Goal: Task Accomplishment & Management: Manage account settings

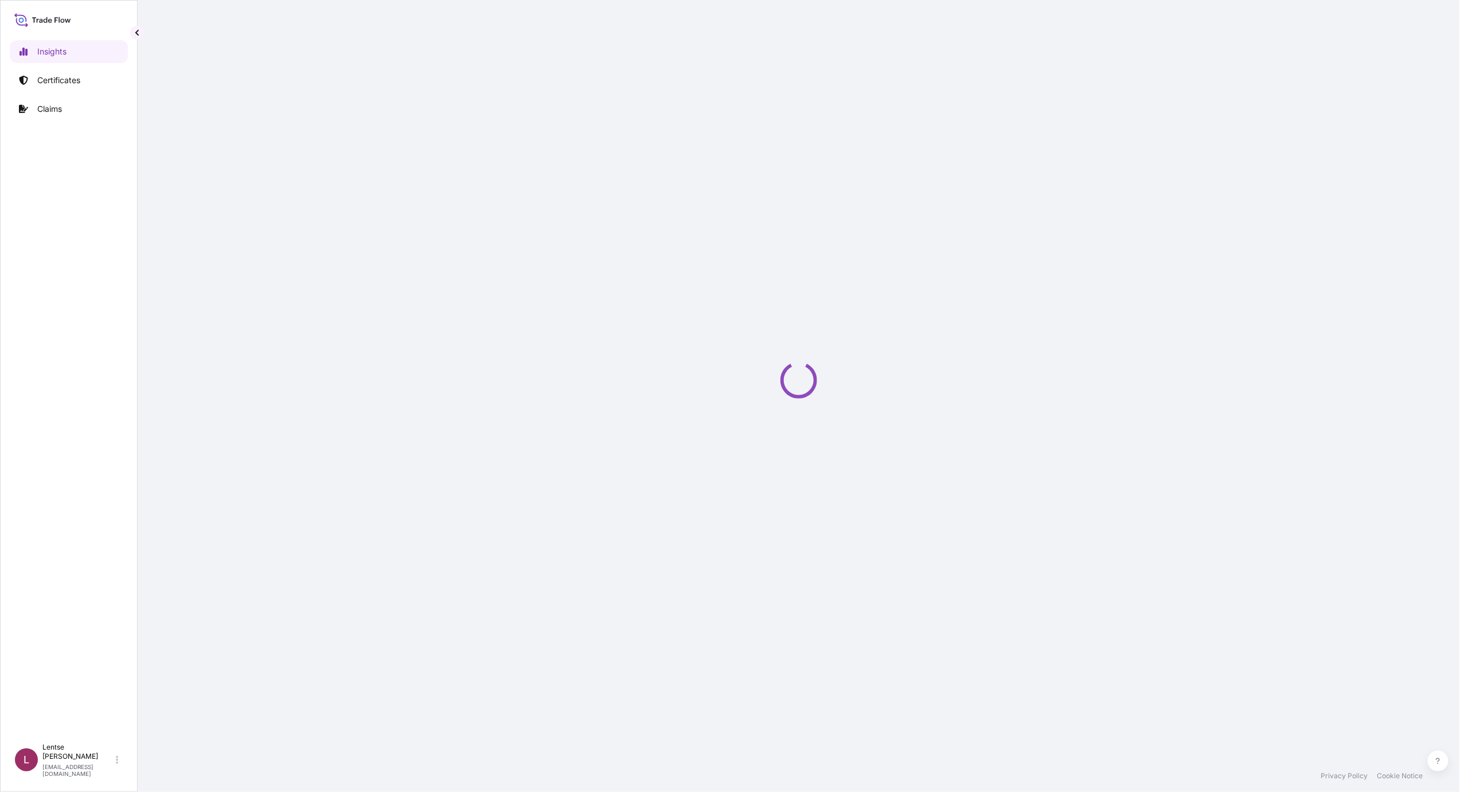
select select "2025"
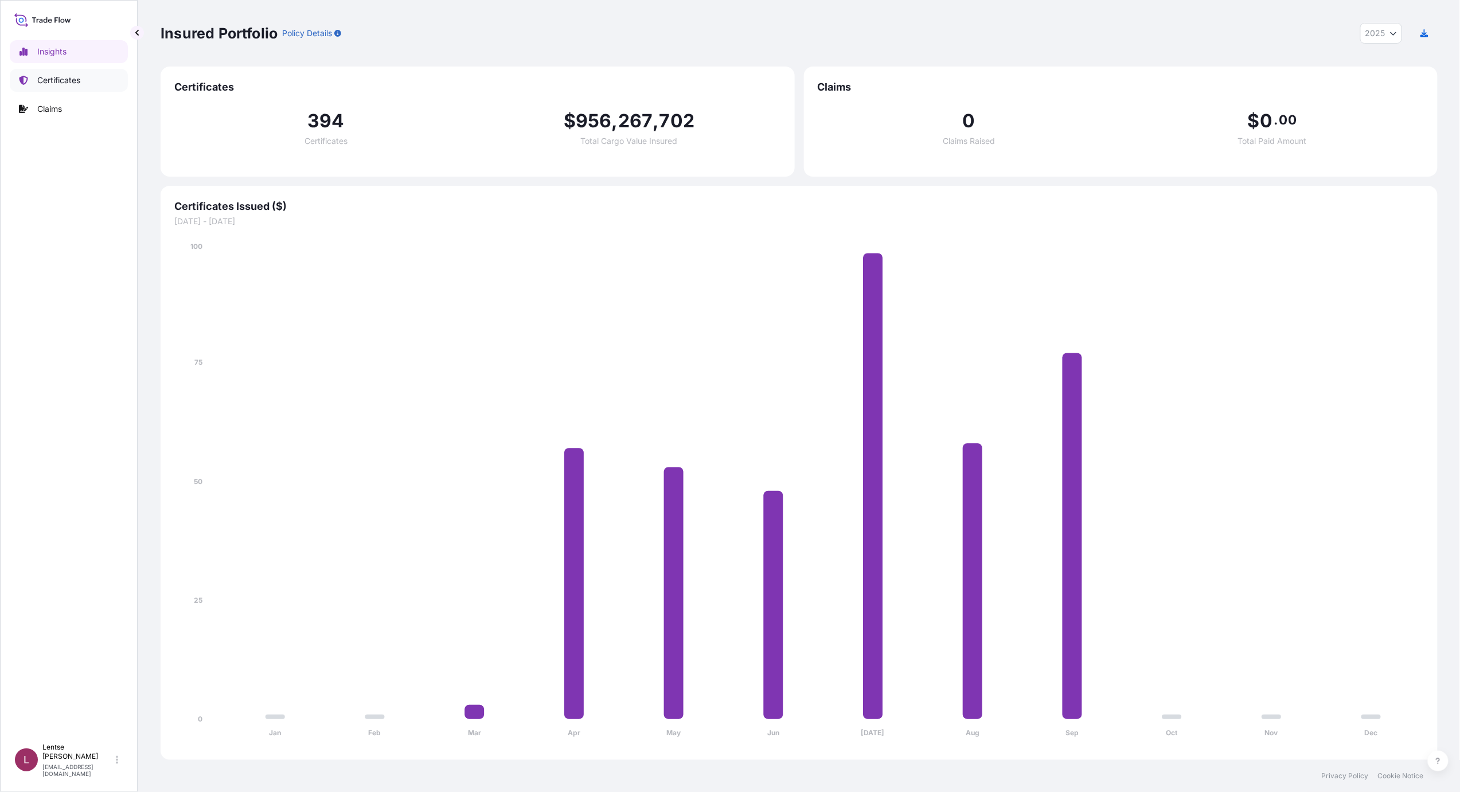
click at [57, 77] on p "Certificates" at bounding box center [58, 80] width 43 height 11
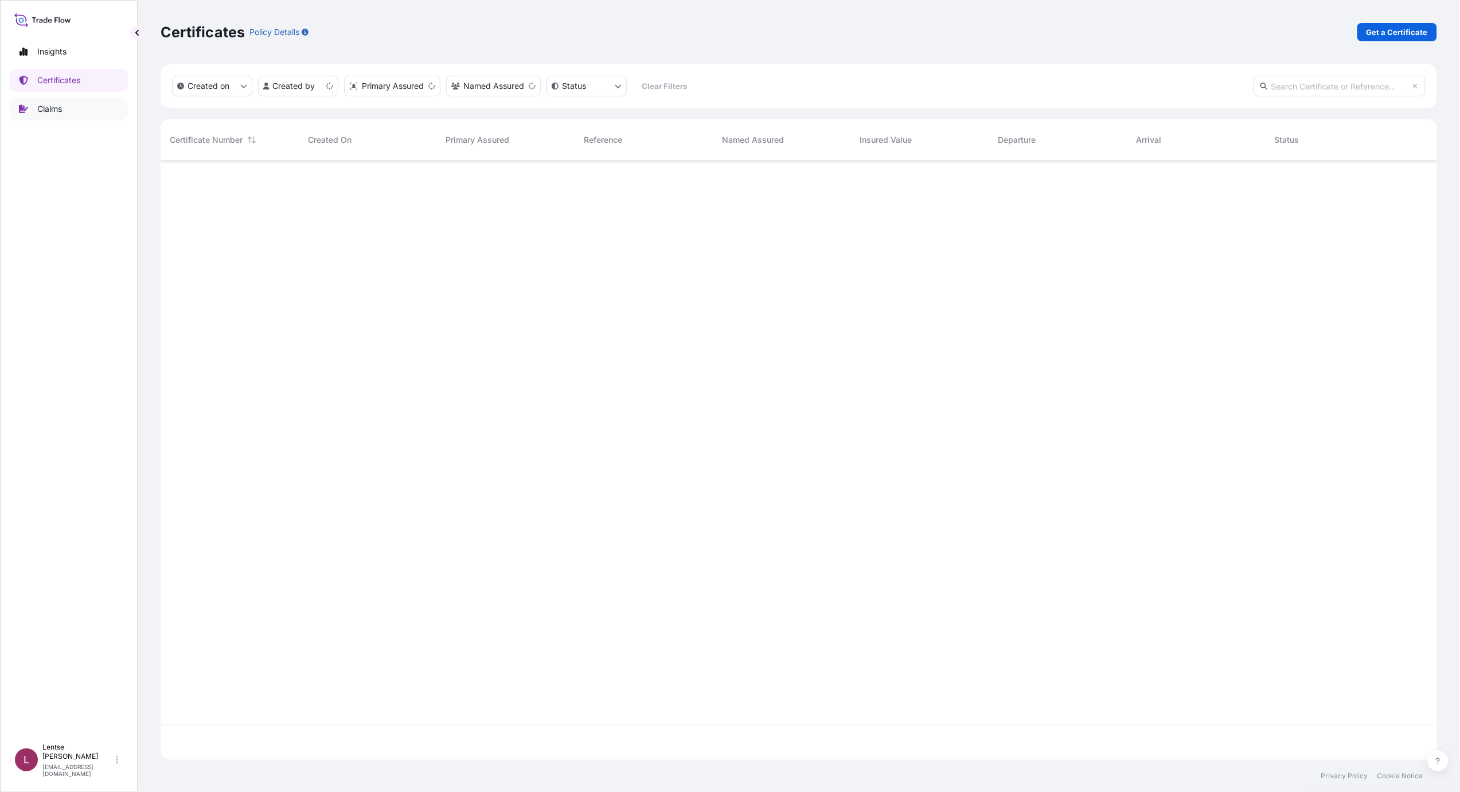
scroll to position [594, 1265]
click at [1331, 88] on input "text" at bounding box center [1339, 86] width 172 height 21
paste input "[PHONE_NUMBER]"
type input "[PHONE_NUMBER]"
click at [200, 179] on span "[PHONE_NUMBER]" at bounding box center [206, 179] width 72 height 11
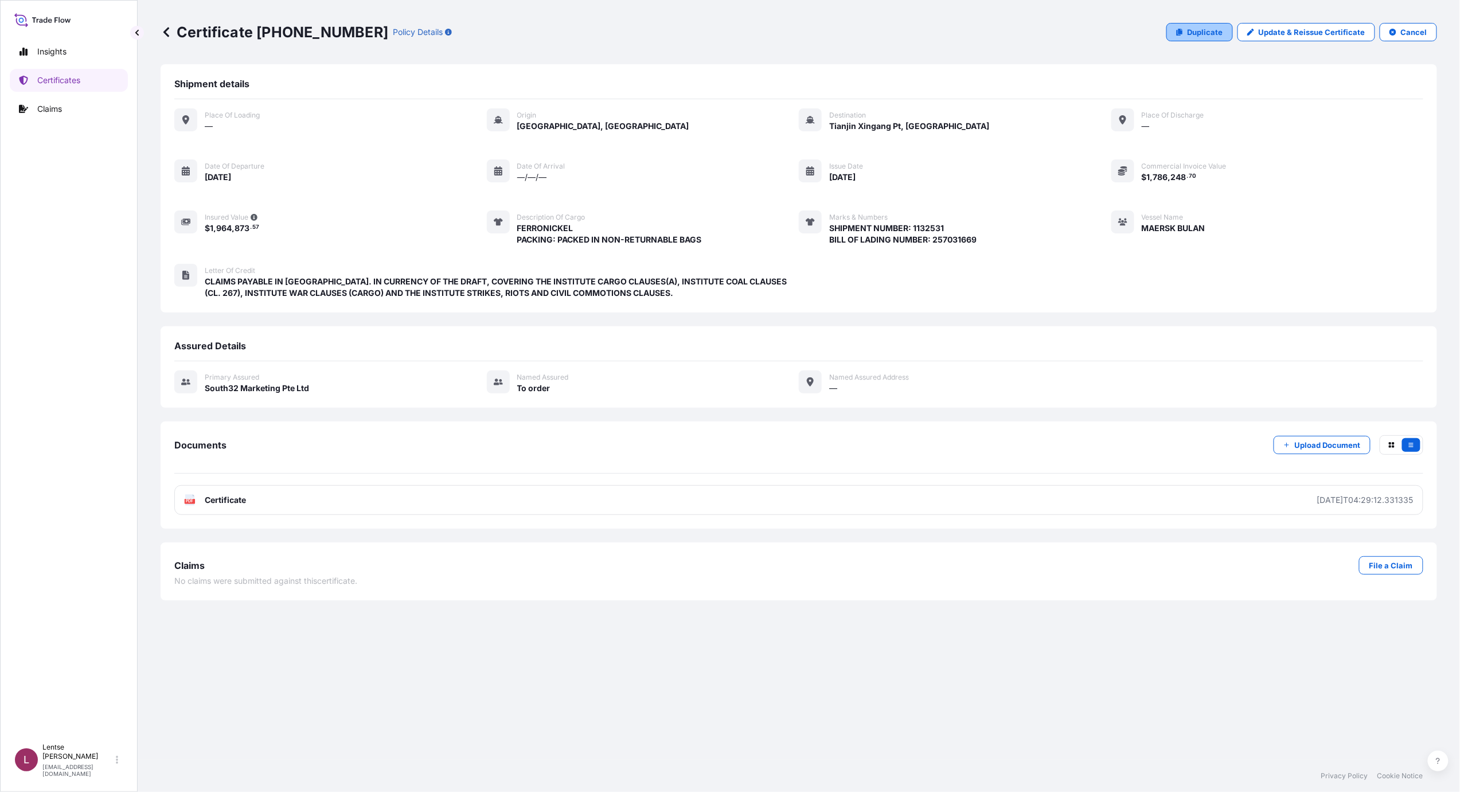
click at [1196, 35] on p "Duplicate" at bounding box center [1205, 31] width 36 height 11
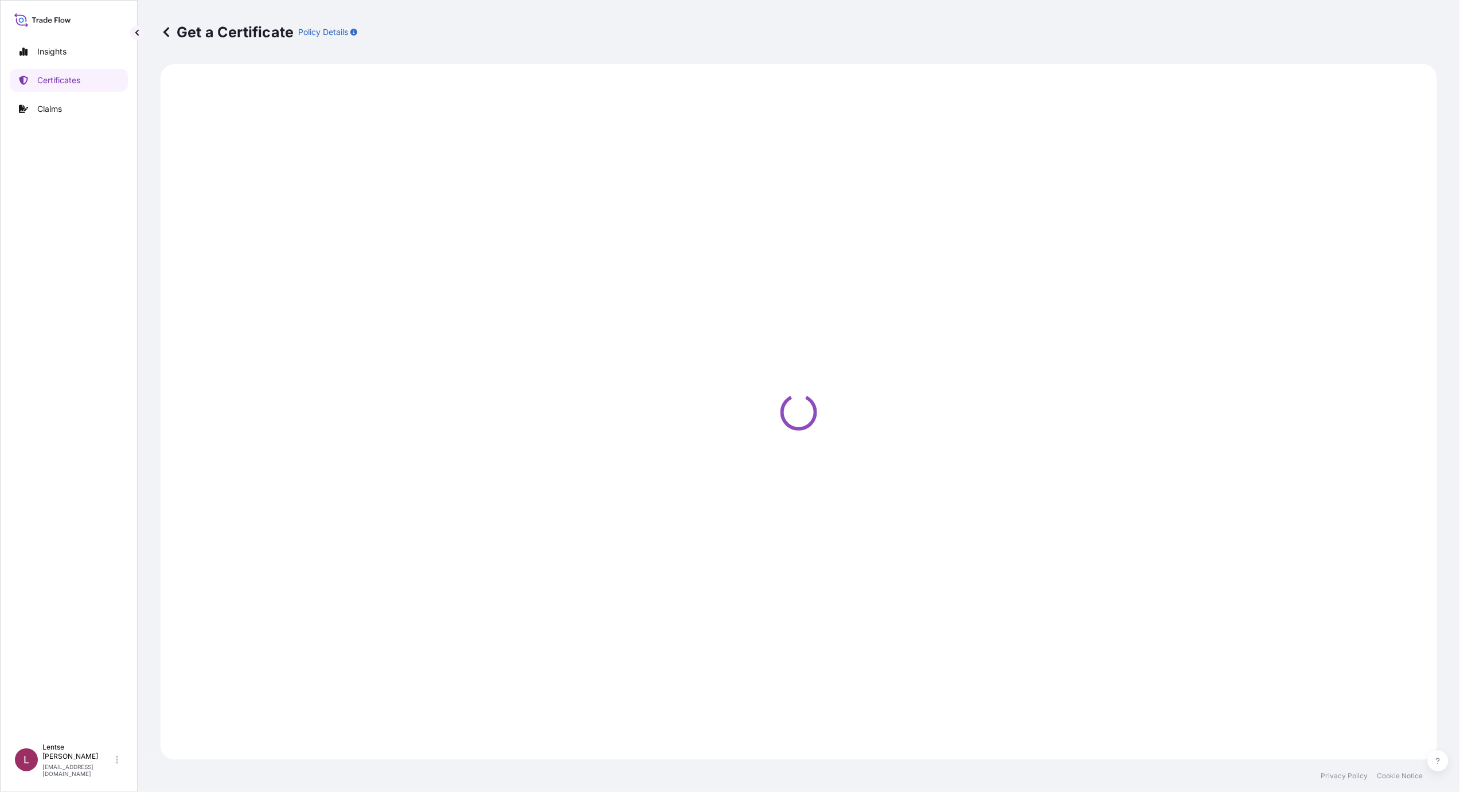
select select "Sea"
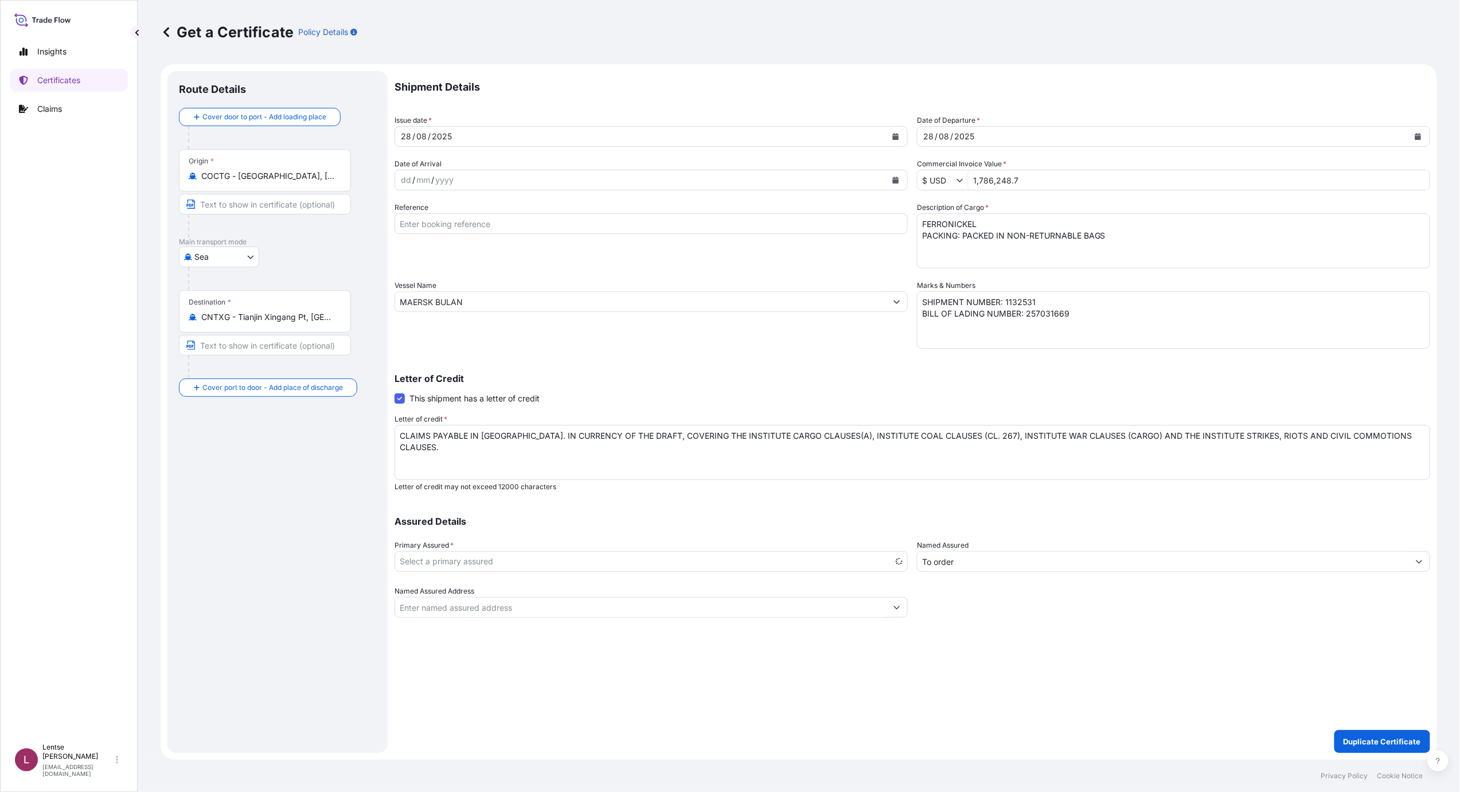
select select "31709"
click at [510, 142] on div "[DATE]" at bounding box center [640, 136] width 491 height 21
click at [482, 135] on div "[DATE]" at bounding box center [640, 136] width 491 height 21
click at [424, 133] on div "08" at bounding box center [421, 137] width 13 height 14
click at [306, 140] on form "Route Details Cover door to port - Add loading place Place of loading Road / In…" at bounding box center [799, 411] width 1276 height 695
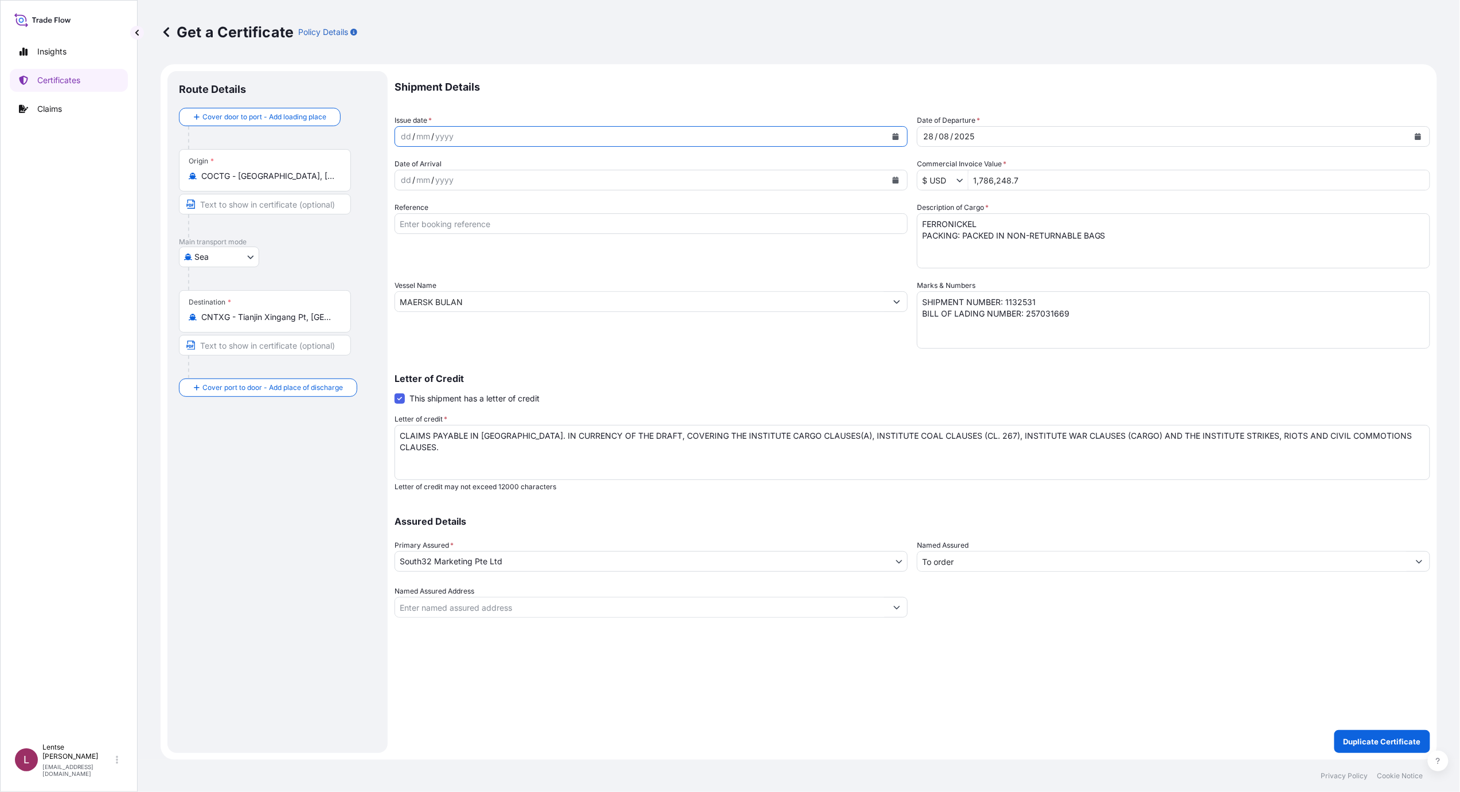
click at [900, 131] on button "Calendar" at bounding box center [895, 136] width 18 height 18
click at [478, 276] on div "25" at bounding box center [480, 277] width 21 height 21
click at [1005, 138] on div "[DATE]" at bounding box center [1162, 136] width 491 height 21
click at [1418, 133] on icon "Calendar" at bounding box center [1417, 136] width 7 height 7
click at [1004, 277] on div "25" at bounding box center [1002, 277] width 21 height 21
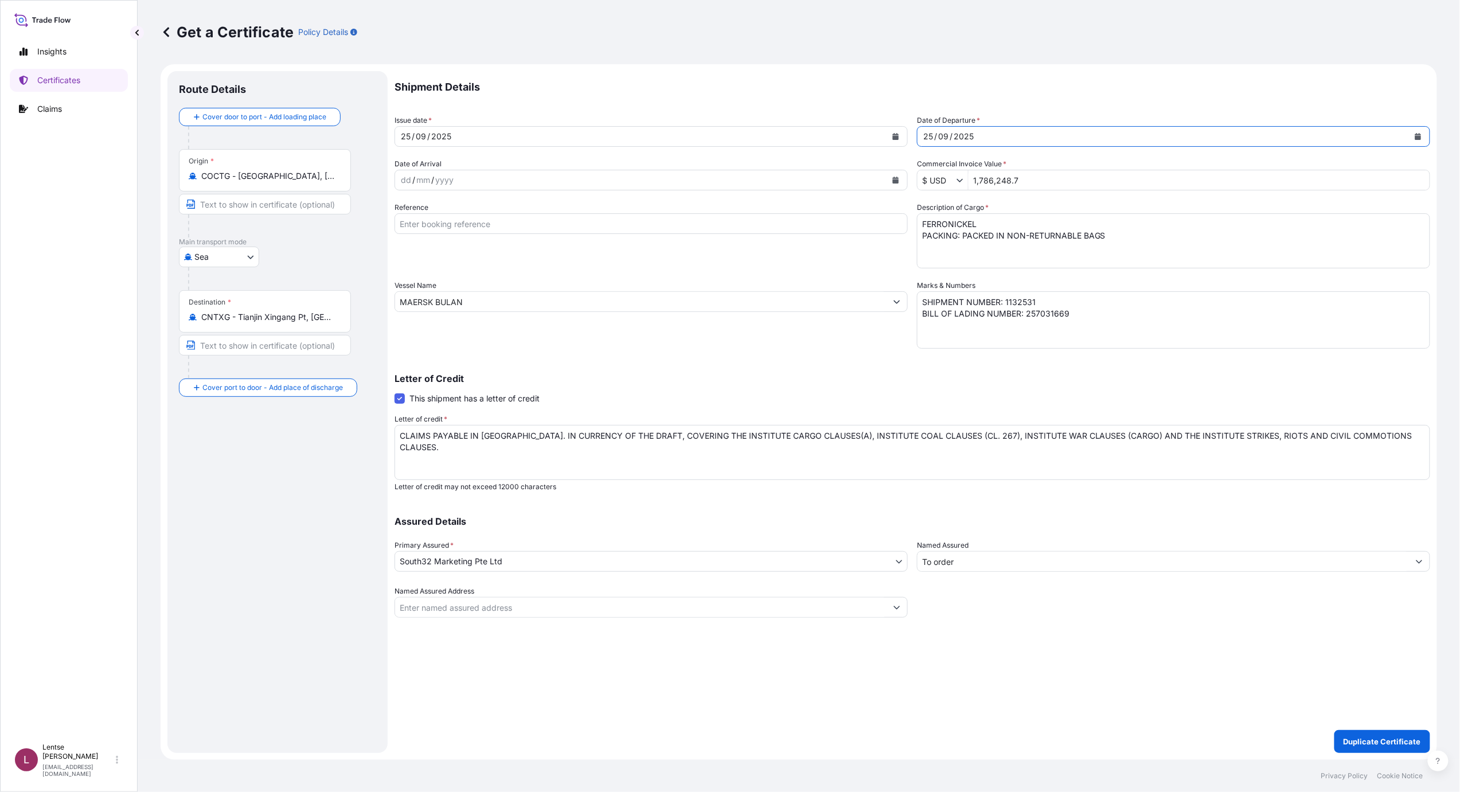
click at [920, 68] on form "Route Details Cover door to port - Add loading place Place of loading Road / In…" at bounding box center [799, 411] width 1276 height 695
click at [1042, 179] on input "1,786,248.7" at bounding box center [1198, 180] width 461 height 21
type input "1,807,692.21"
click at [772, 360] on div "Letter of Credit This shipment has a letter of credit Letter of credit * CLAIMS…" at bounding box center [911, 425] width 1035 height 131
click at [1020, 304] on textarea "SHIPMENT NUMBER: 1132531 BILL OF LADING NUMBER: 257031669" at bounding box center [1173, 319] width 513 height 57
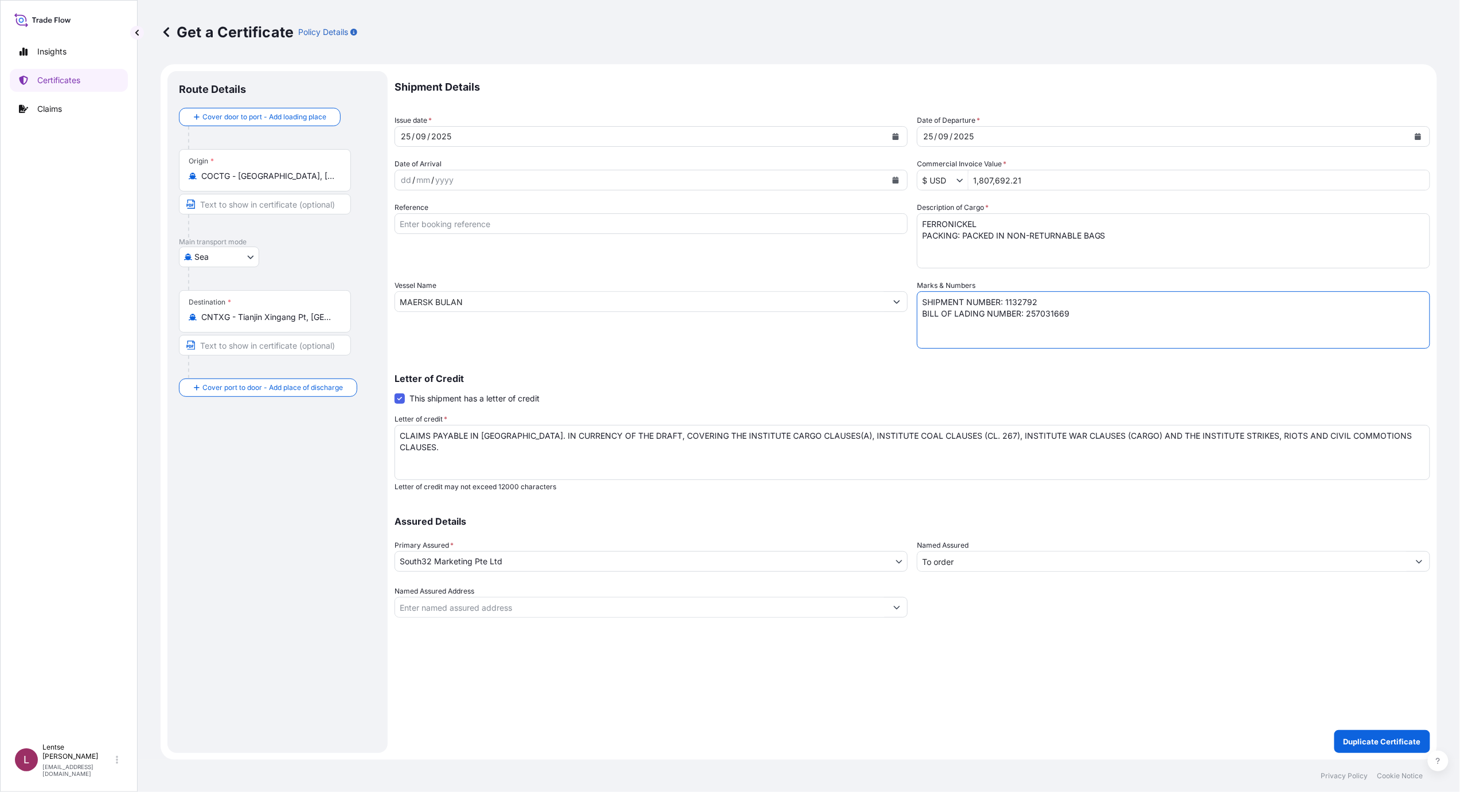
click at [1037, 320] on textarea "SHIPMENT NUMBER: 1132531 BILL OF LADING NUMBER: 257031669" at bounding box center [1173, 319] width 513 height 57
drag, startPoint x: 1024, startPoint y: 315, endPoint x: 1245, endPoint y: 313, distance: 221.3
click at [1209, 319] on textarea "SHIPMENT NUMBER: 1132531 BILL OF LADING NUMBER: 257031669" at bounding box center [1173, 319] width 513 height 57
paste textarea "HLCUBO2250817355"
type textarea "SHIPMENT NUMBER: 1132792 BILL OF LADING NUMBER: HLCUBO2250817355"
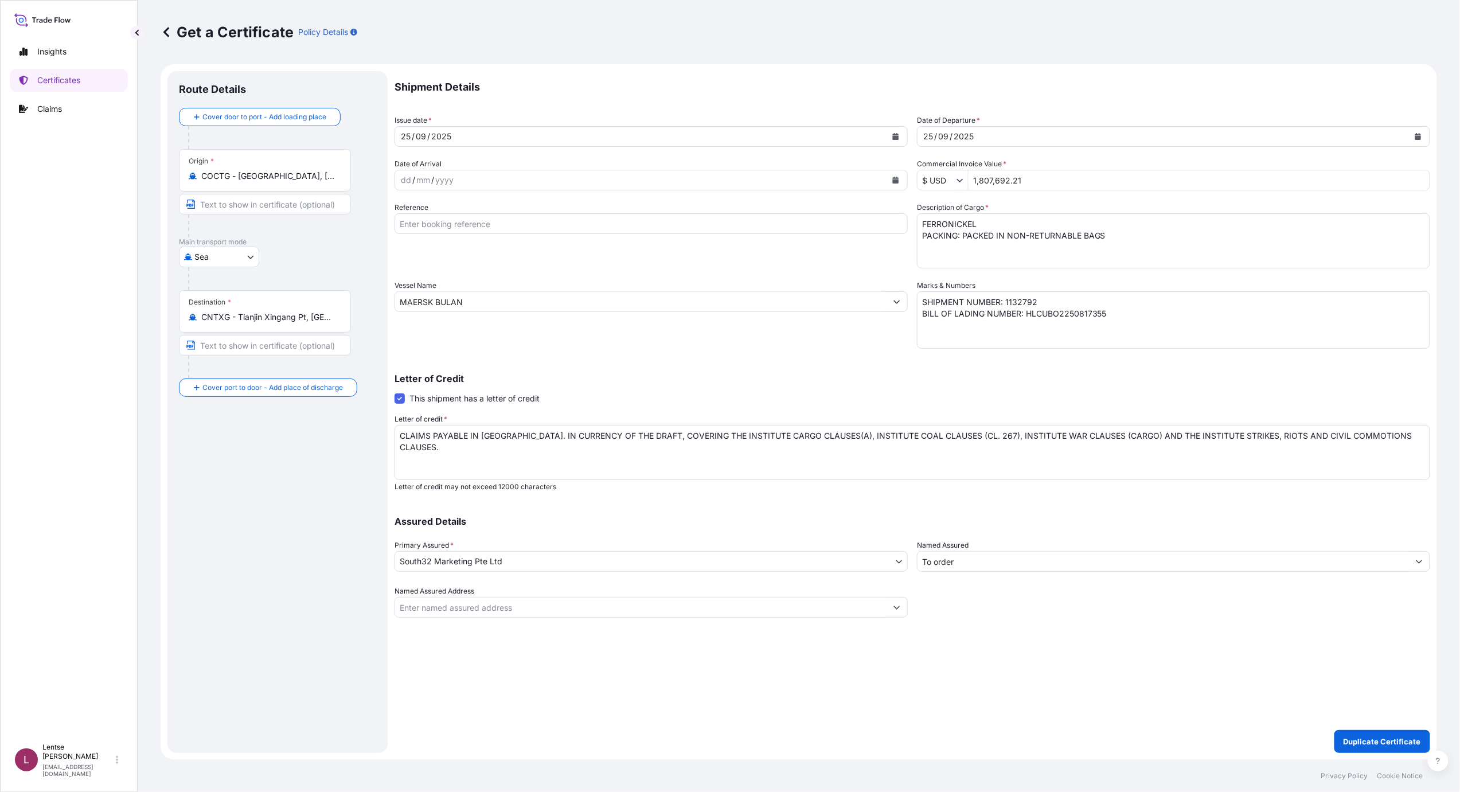
click at [530, 303] on input "MAERSK BULAN" at bounding box center [640, 301] width 491 height 21
drag, startPoint x: 468, startPoint y: 303, endPoint x: 201, endPoint y: 305, distance: 267.7
click at [201, 305] on form "Route Details Cover door to port - Add loading place Place of loading Road / In…" at bounding box center [799, 411] width 1276 height 695
paste input "CHICAGO EXPRESS"
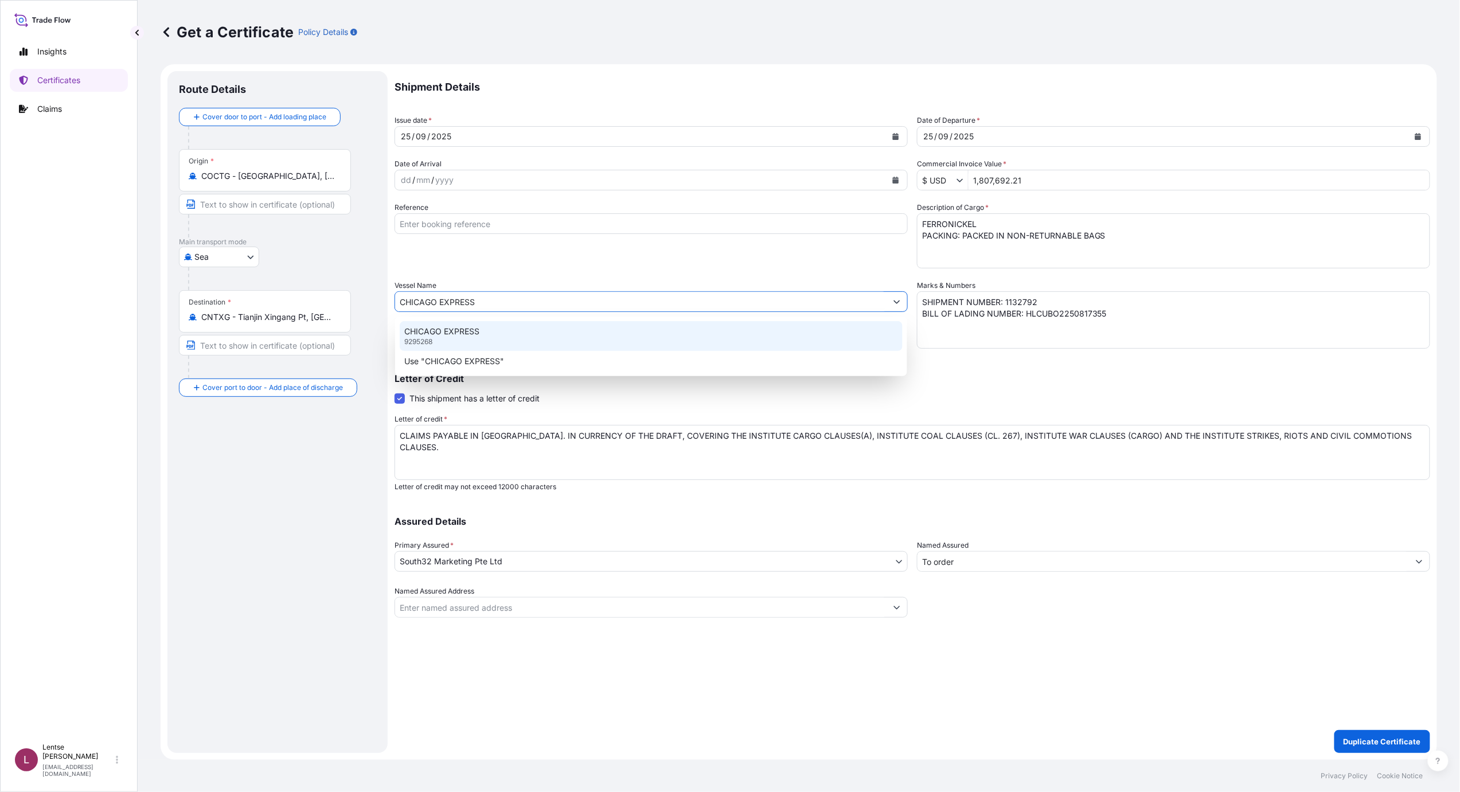
click at [432, 335] on p "CHICAGO EXPRESS" at bounding box center [441, 331] width 75 height 11
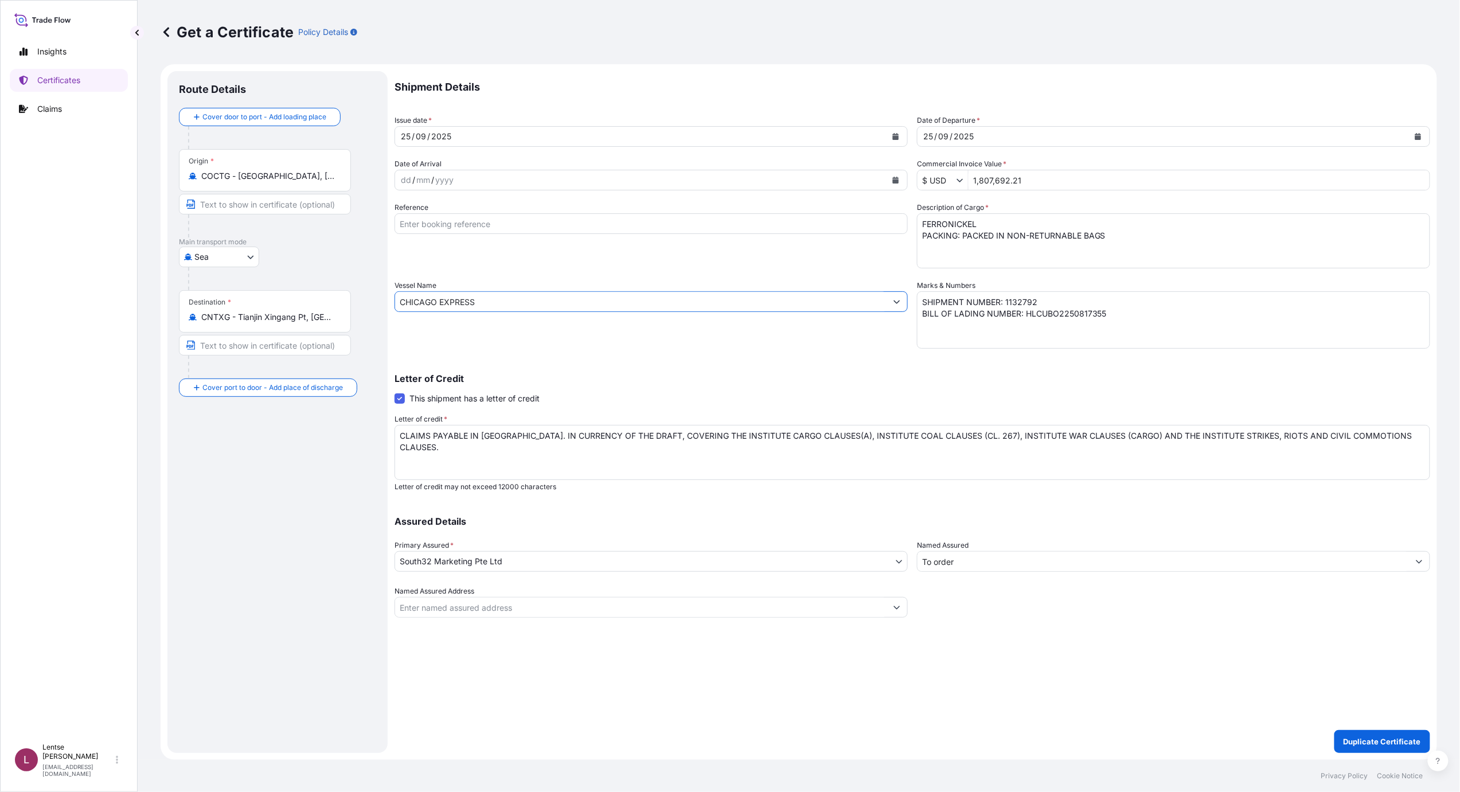
type input "CHICAGO EXPRESS"
click at [584, 340] on div "Vessel Name CHICAGO EXPRESS" at bounding box center [650, 314] width 513 height 69
click at [652, 377] on p "Letter of Credit" at bounding box center [911, 378] width 1035 height 9
click at [1355, 739] on p "Duplicate Certificate" at bounding box center [1381, 741] width 77 height 11
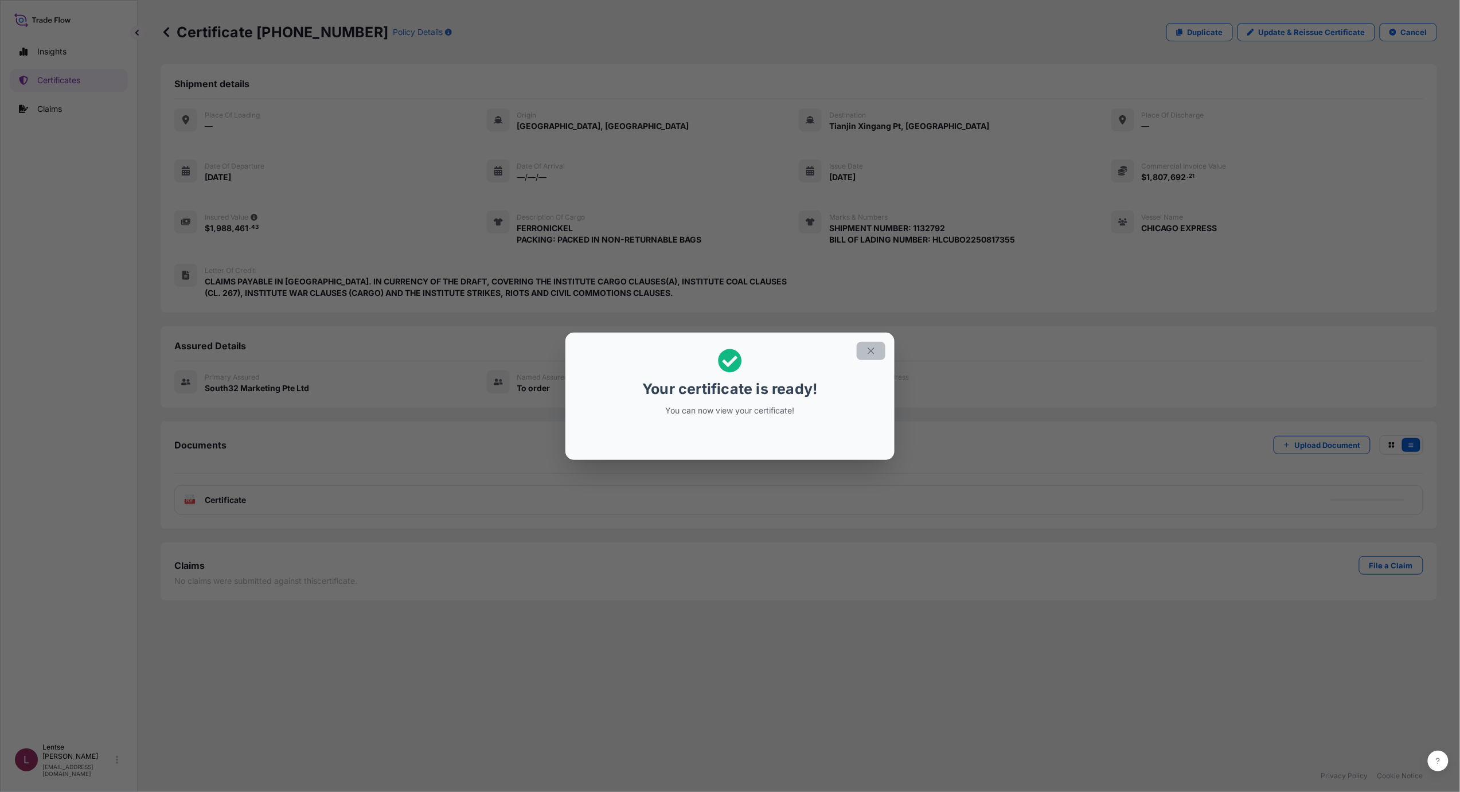
click at [870, 349] on icon "button" at bounding box center [870, 350] width 6 height 6
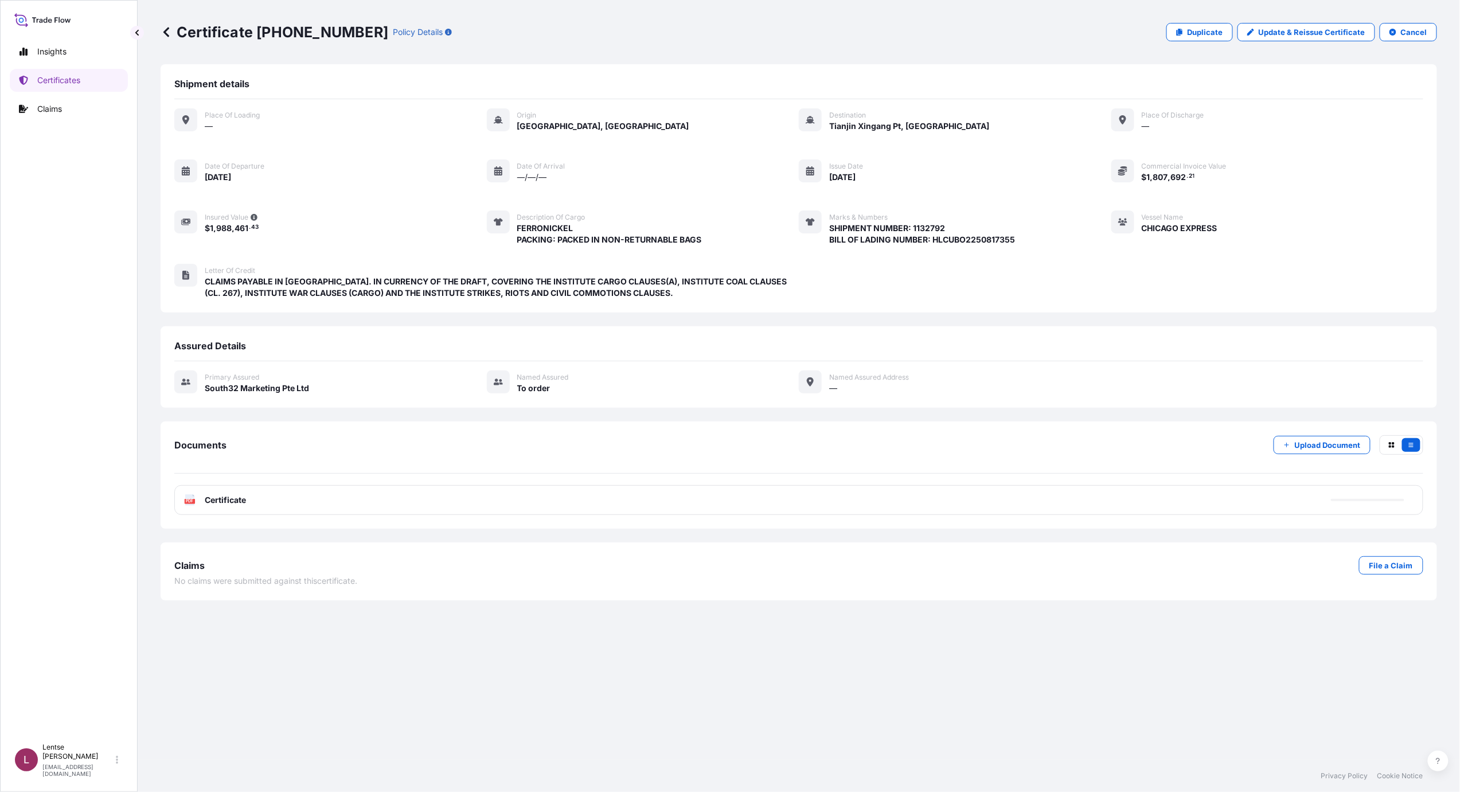
click at [1083, 503] on div "PDF Certificate" at bounding box center [798, 500] width 1249 height 30
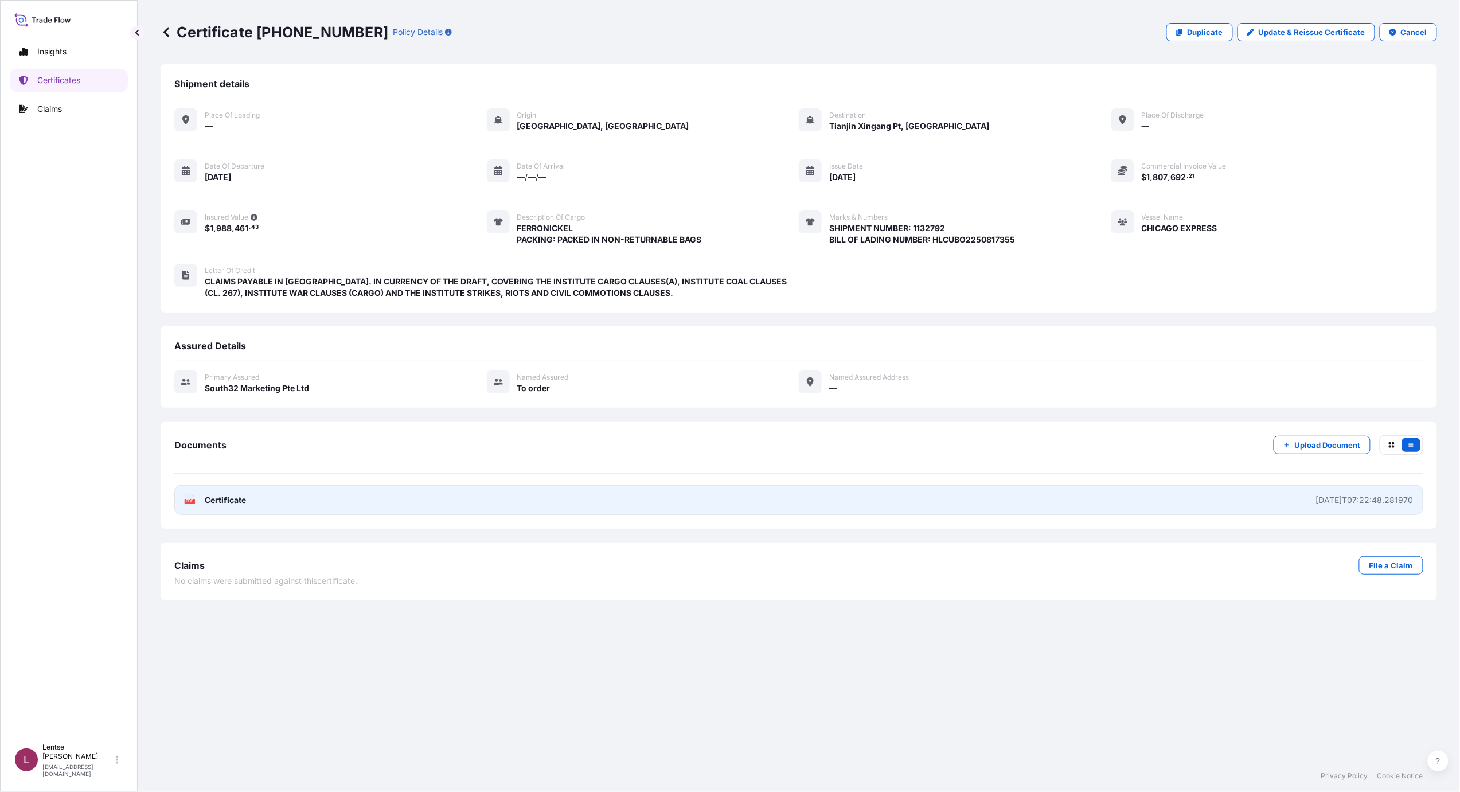
click at [242, 503] on span "Certificate" at bounding box center [225, 499] width 41 height 11
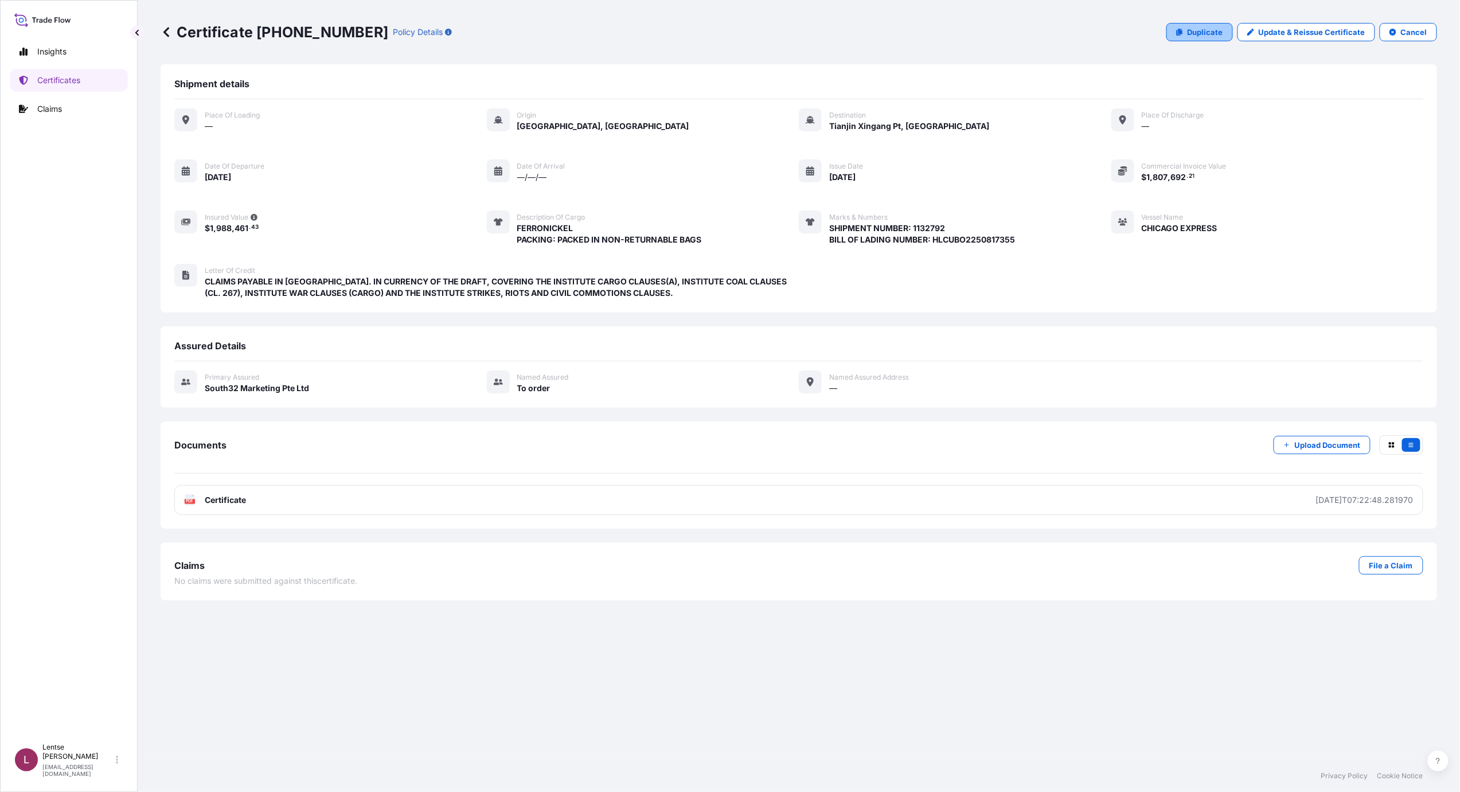
click at [1195, 24] on link "Duplicate" at bounding box center [1199, 32] width 67 height 18
select select "Sea"
select select "31709"
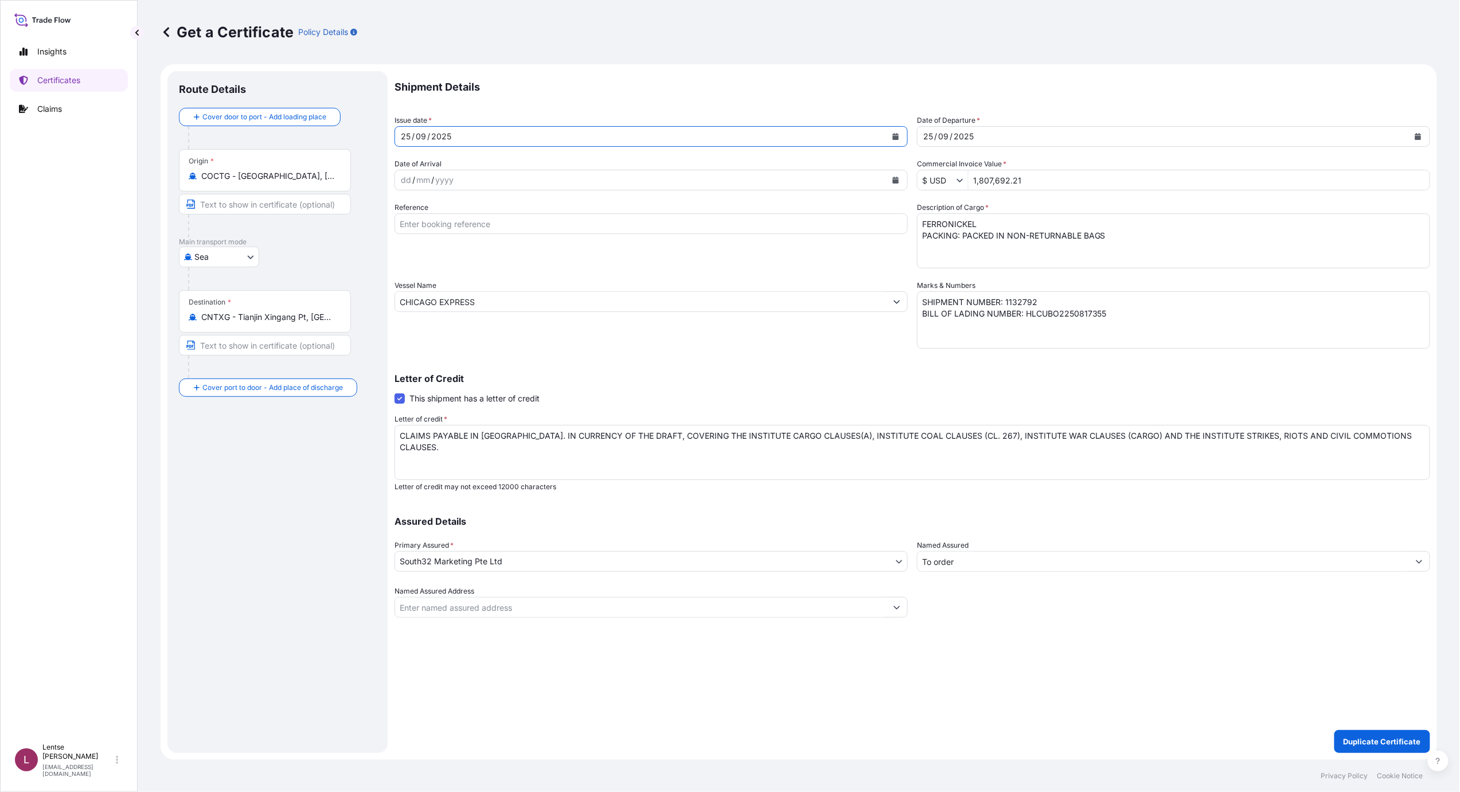
click at [488, 131] on div "[DATE]" at bounding box center [640, 136] width 491 height 21
click at [409, 134] on div "25" at bounding box center [406, 137] width 12 height 14
click at [893, 134] on icon "Calendar" at bounding box center [895, 136] width 7 height 7
click at [500, 281] on div "26" at bounding box center [501, 277] width 21 height 21
click at [1414, 134] on icon "Calendar" at bounding box center [1417, 136] width 7 height 7
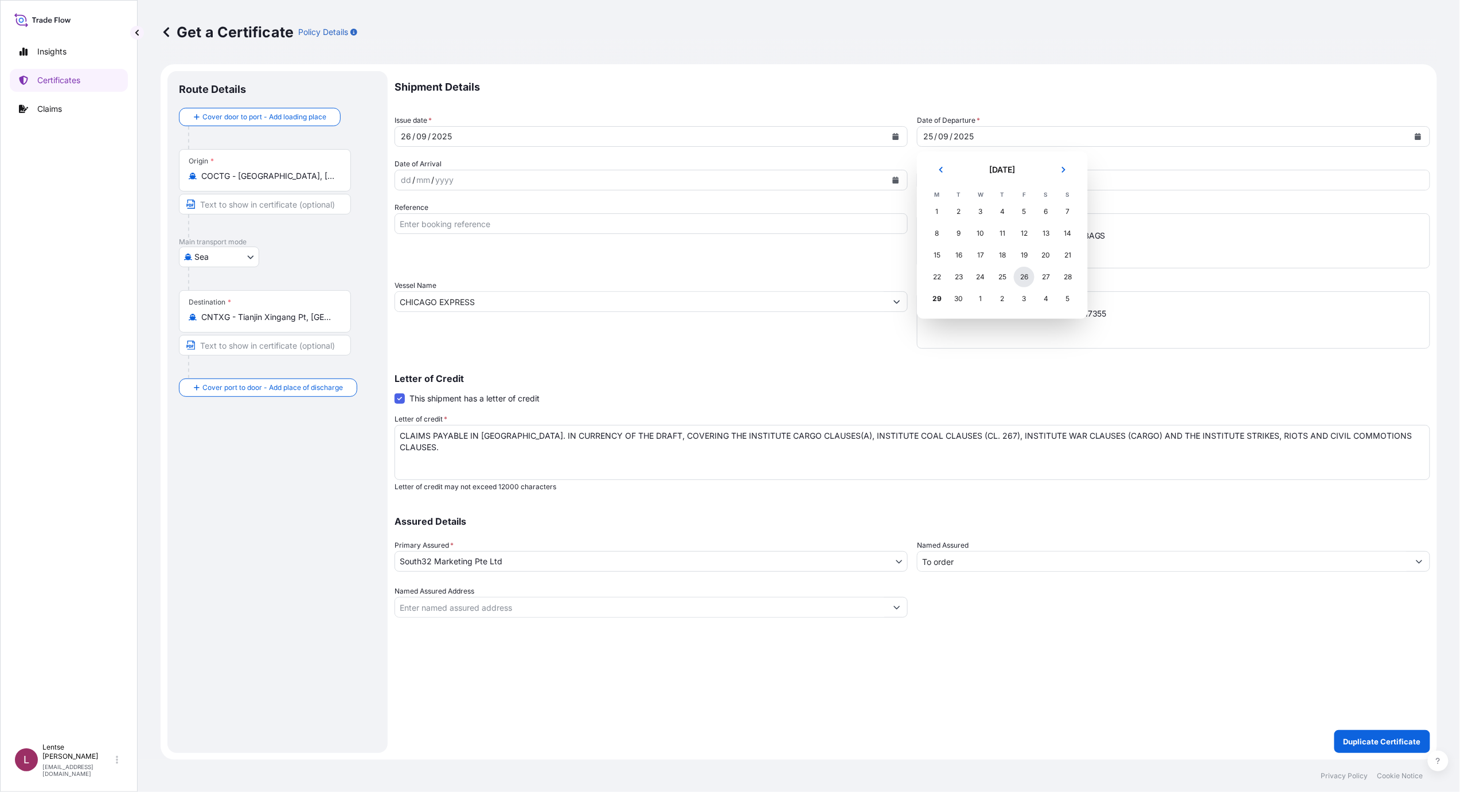
click at [1027, 276] on div "26" at bounding box center [1024, 277] width 21 height 21
drag, startPoint x: 884, startPoint y: 399, endPoint x: 1004, endPoint y: 296, distance: 158.2
click at [884, 398] on div "Letter of Credit This shipment has a letter of credit Letter of credit * CLAIMS…" at bounding box center [911, 433] width 1035 height 118
drag, startPoint x: 1024, startPoint y: 177, endPoint x: 1039, endPoint y: 203, distance: 30.1
click at [1026, 179] on input "1,807,692.21" at bounding box center [1198, 180] width 461 height 21
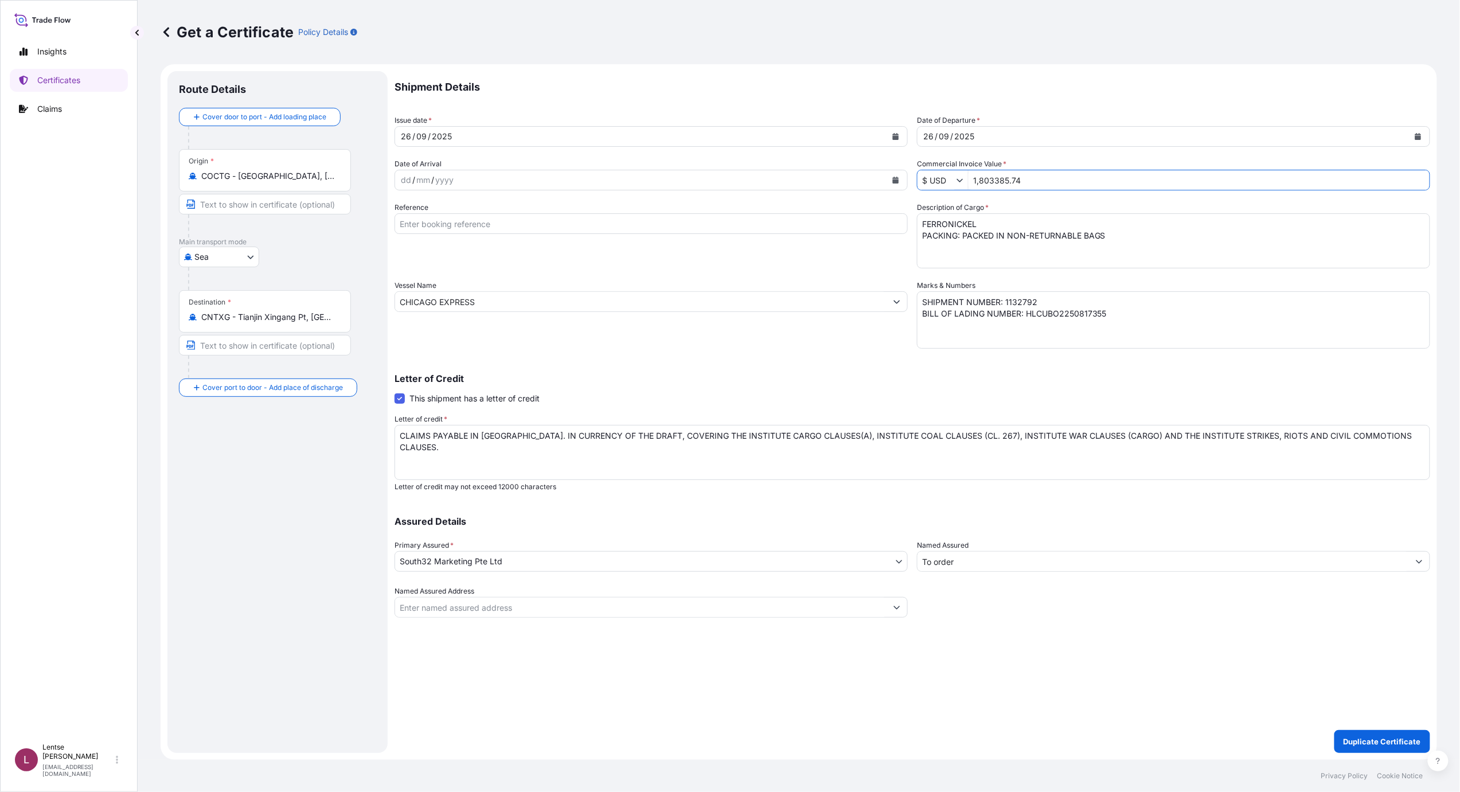
type input "1,803,385.74"
click at [773, 358] on div "Shipment Details Issue date * [DATE] Date of Departure * [DATE] Date of Arrival…" at bounding box center [911, 344] width 1035 height 546
click at [1041, 297] on textarea "SHIPMENT NUMBER: 1132792 BILL OF LADING NUMBER: HLCUBO2250817355" at bounding box center [1173, 319] width 513 height 57
click at [758, 363] on div "Letter of Credit This shipment has a letter of credit Letter of credit * CLAIMS…" at bounding box center [911, 425] width 1035 height 131
click at [1046, 315] on textarea "SHIPMENT NUMBER: 1132792 BILL OF LADING NUMBER: HLCUBO2250817355" at bounding box center [1173, 319] width 513 height 57
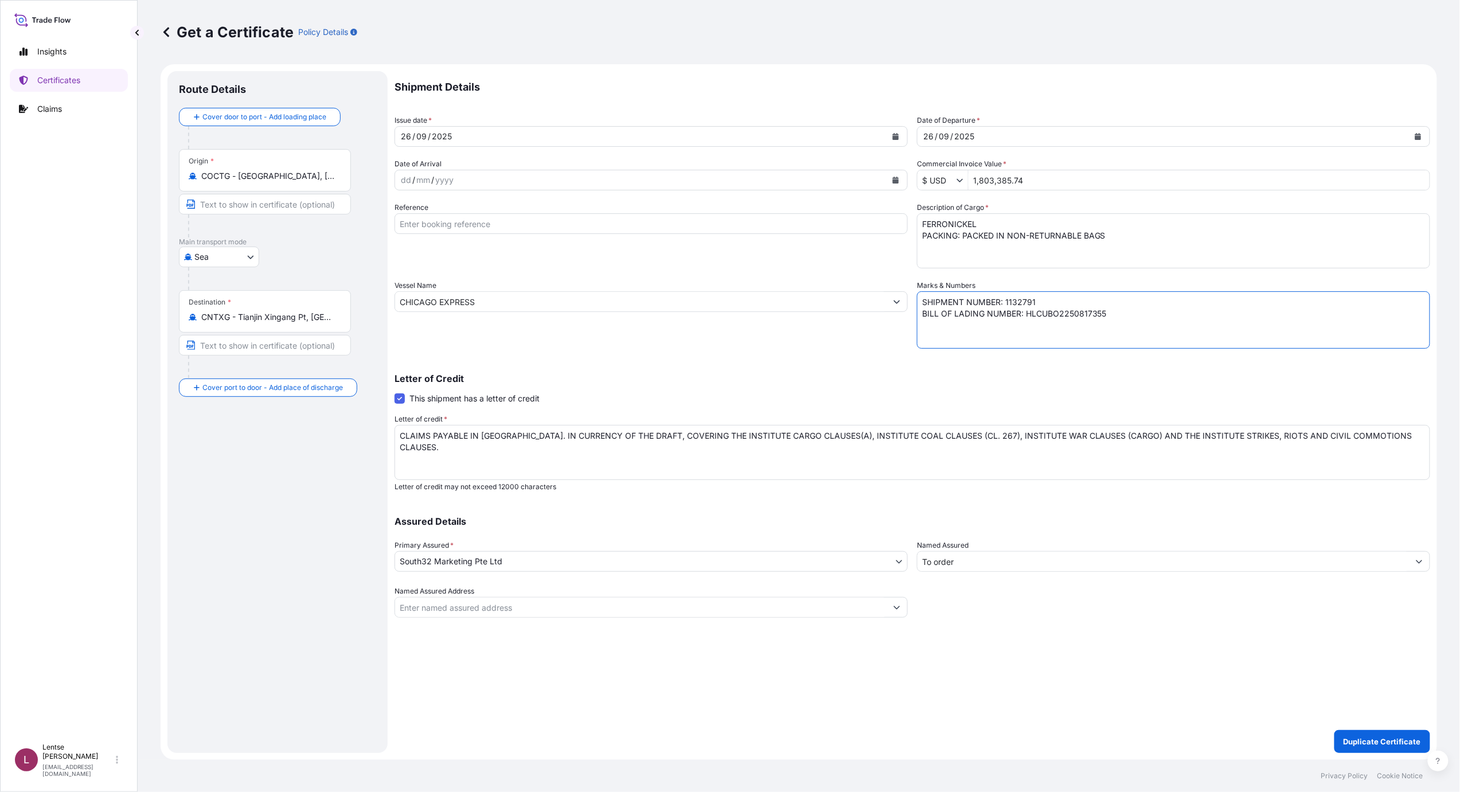
drag, startPoint x: 1026, startPoint y: 312, endPoint x: 1417, endPoint y: 313, distance: 391.6
click at [1411, 312] on textarea "SHIPMENT NUMBER: 1132792 BILL OF LADING NUMBER: HLCUBO2250817355" at bounding box center [1173, 319] width 513 height 57
paste textarea "258257851"
type textarea "SHIPMENT NUMBER: 1132791 BILL OF LADING NUMBER: 258257851"
click at [812, 354] on div "Shipment Details Issue date * [DATE] Date of Departure * [DATE] Date of Arrival…" at bounding box center [911, 344] width 1035 height 546
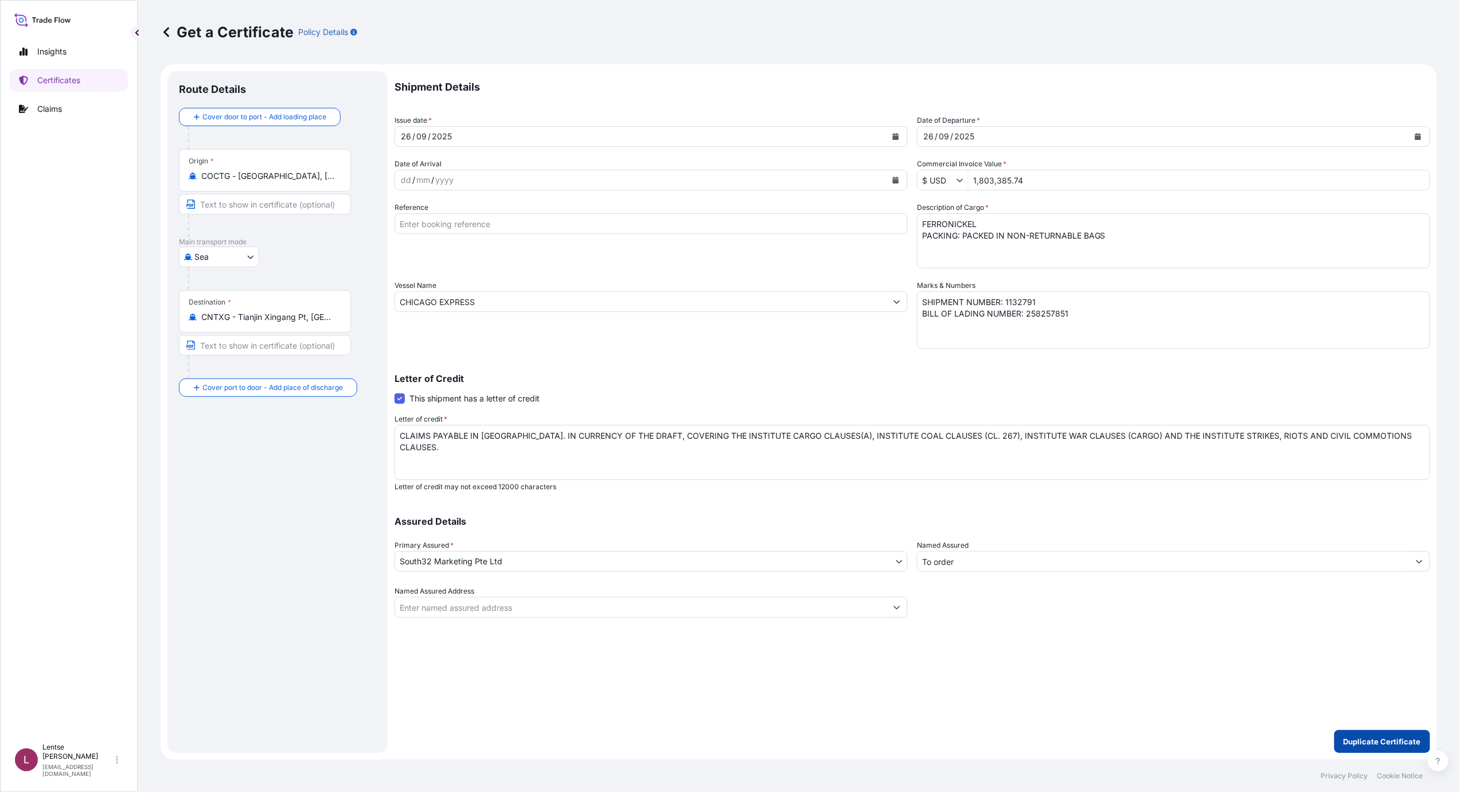
click at [1384, 741] on p "Duplicate Certificate" at bounding box center [1381, 741] width 77 height 11
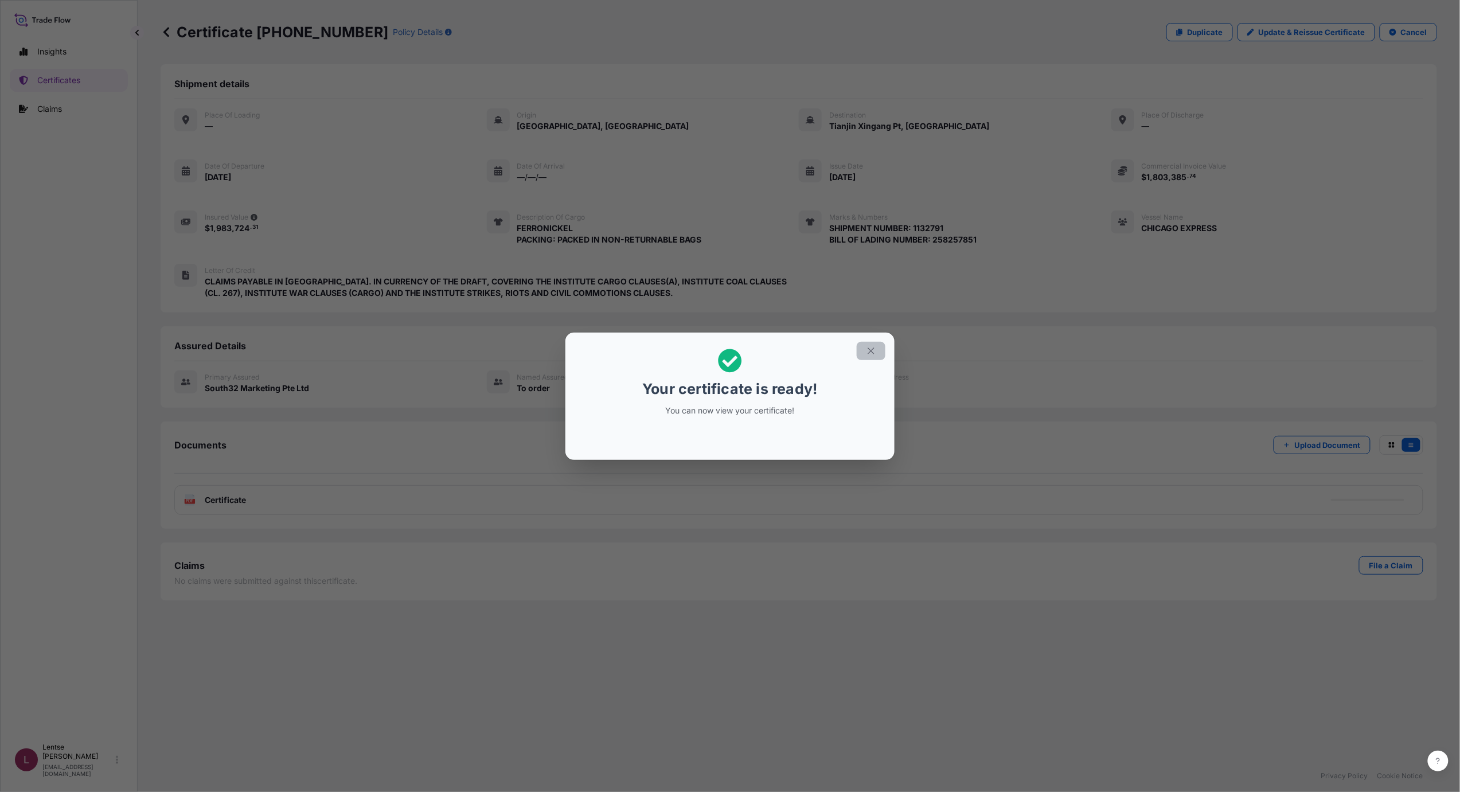
click at [881, 349] on button "button" at bounding box center [871, 351] width 29 height 18
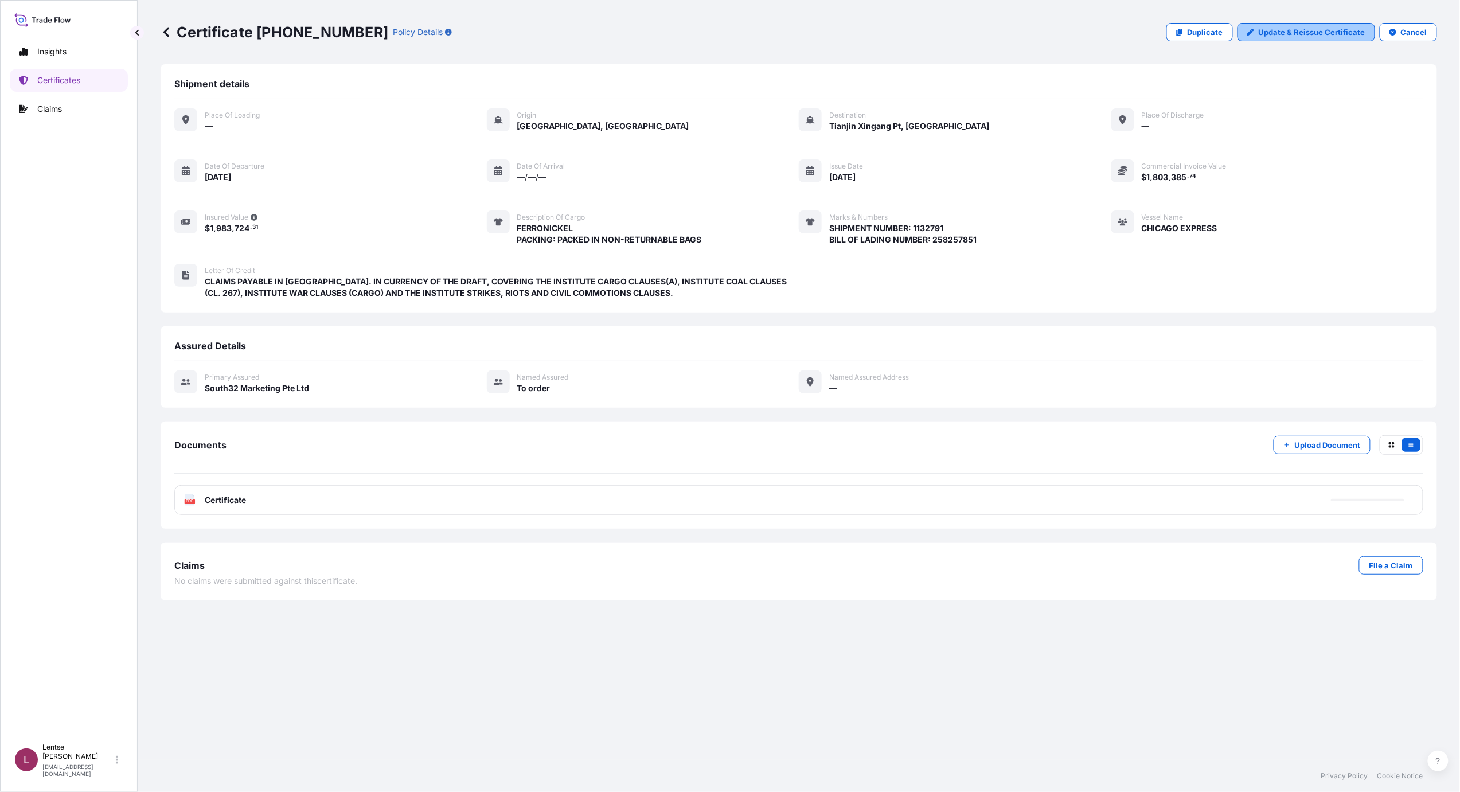
click at [1280, 25] on link "Update & Reissue Certificate" at bounding box center [1306, 32] width 138 height 18
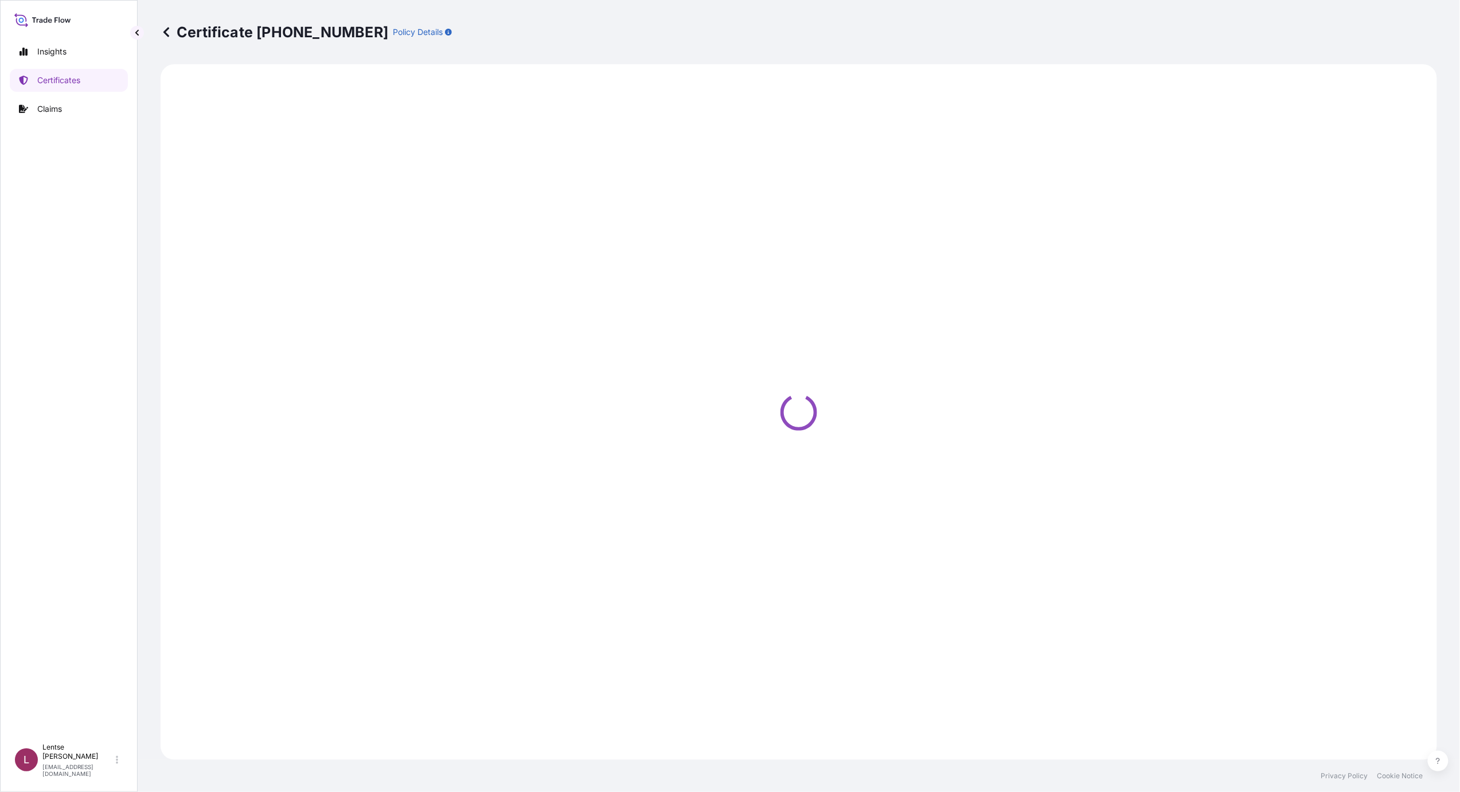
select select "Sea"
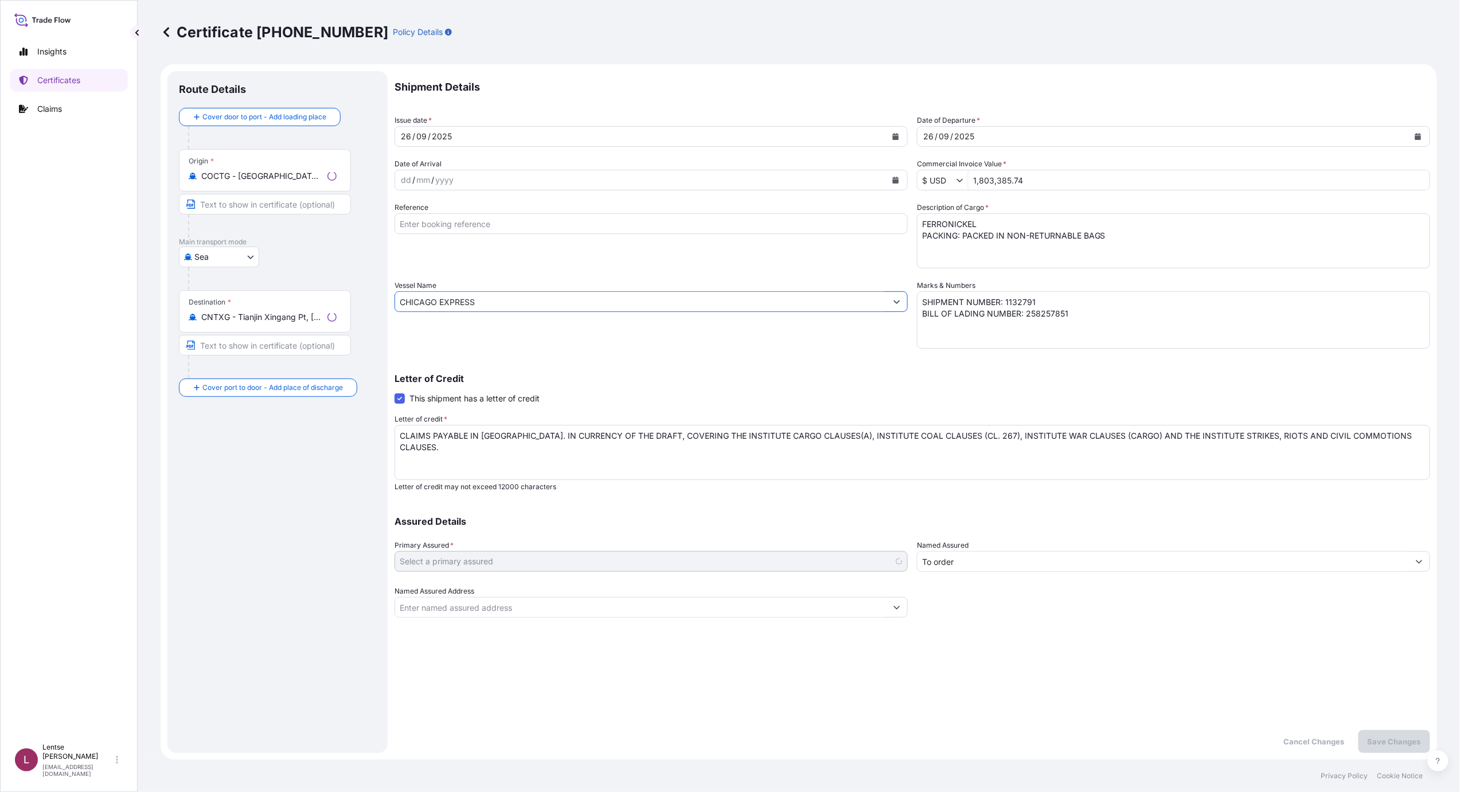
drag, startPoint x: 376, startPoint y: 312, endPoint x: 233, endPoint y: 297, distance: 144.2
click at [227, 304] on form "Route Details Cover door to port - Add loading place Place of loading Road / In…" at bounding box center [799, 411] width 1276 height 695
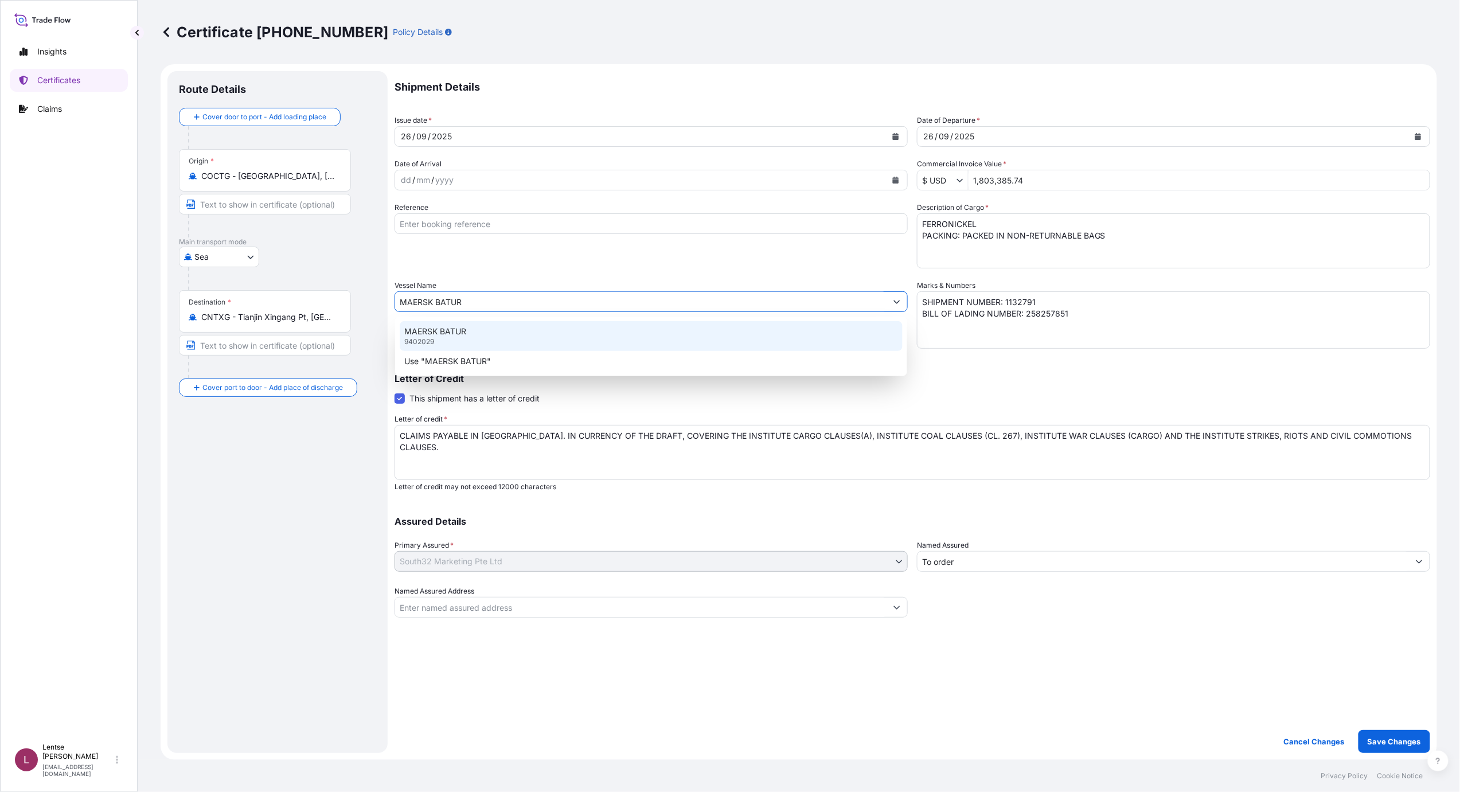
click at [429, 334] on p "MAERSK BATUR" at bounding box center [435, 331] width 62 height 11
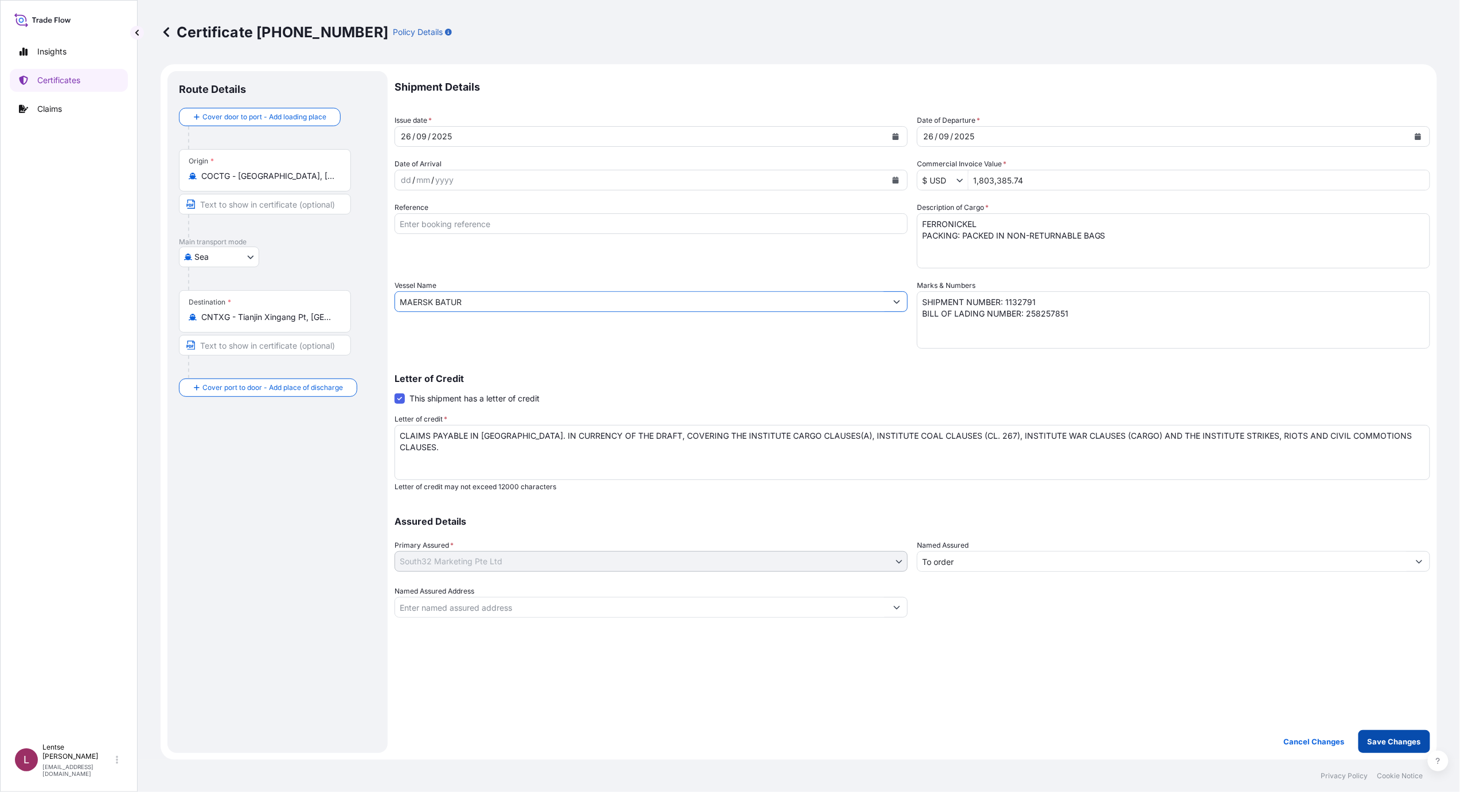
type input "MAERSK BATUR"
click at [1402, 746] on p "Save Changes" at bounding box center [1393, 741] width 53 height 11
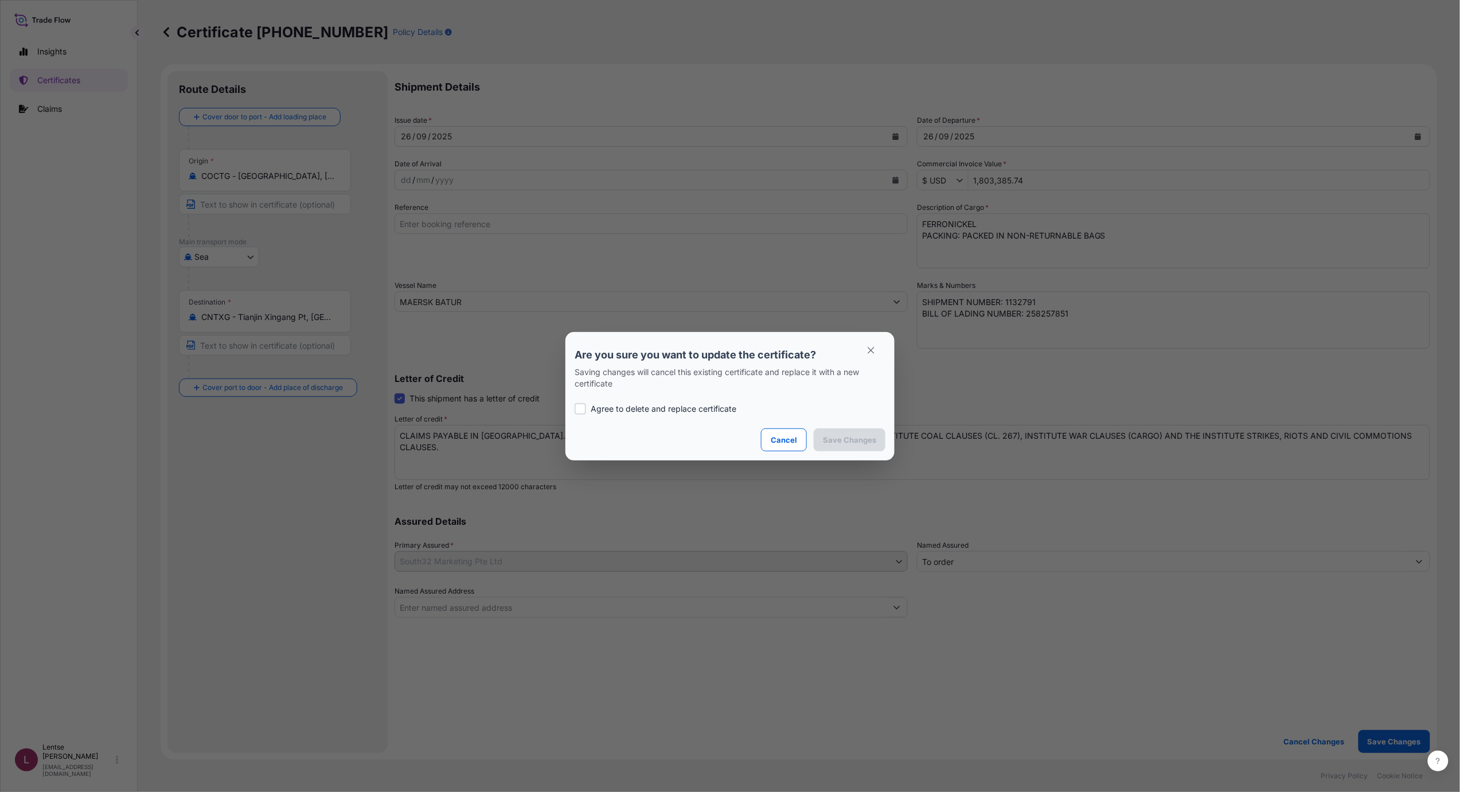
click at [587, 409] on label "Agree to delete and replace certificate" at bounding box center [729, 408] width 311 height 11
checkbox input "true"
click at [833, 443] on p "Save Changes" at bounding box center [849, 439] width 53 height 11
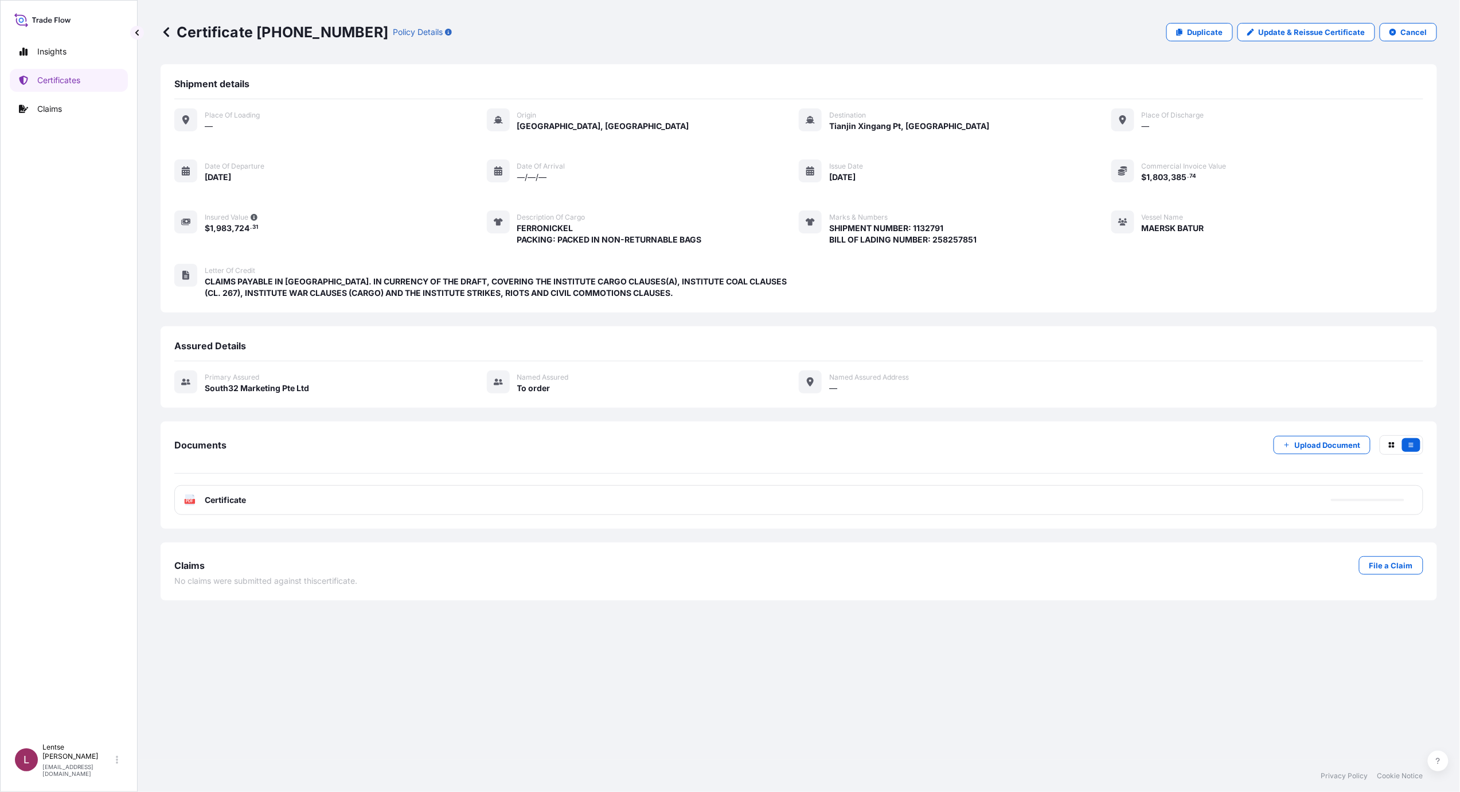
drag, startPoint x: 565, startPoint y: 506, endPoint x: 532, endPoint y: 506, distance: 32.7
click at [563, 506] on div "PDF Certificate" at bounding box center [798, 500] width 1249 height 30
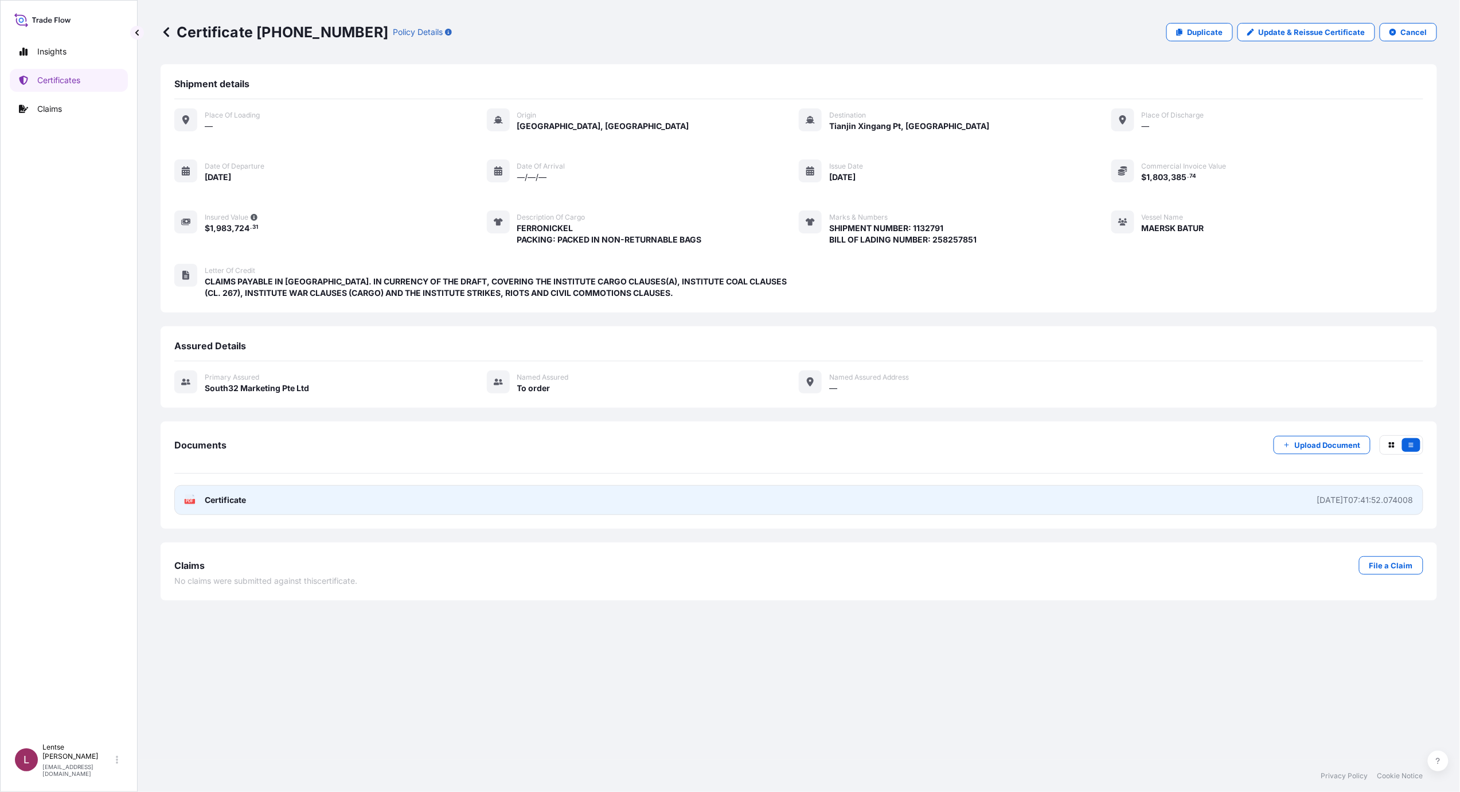
click at [226, 505] on span "Certificate" at bounding box center [225, 499] width 41 height 11
